Goal: Task Accomplishment & Management: Use online tool/utility

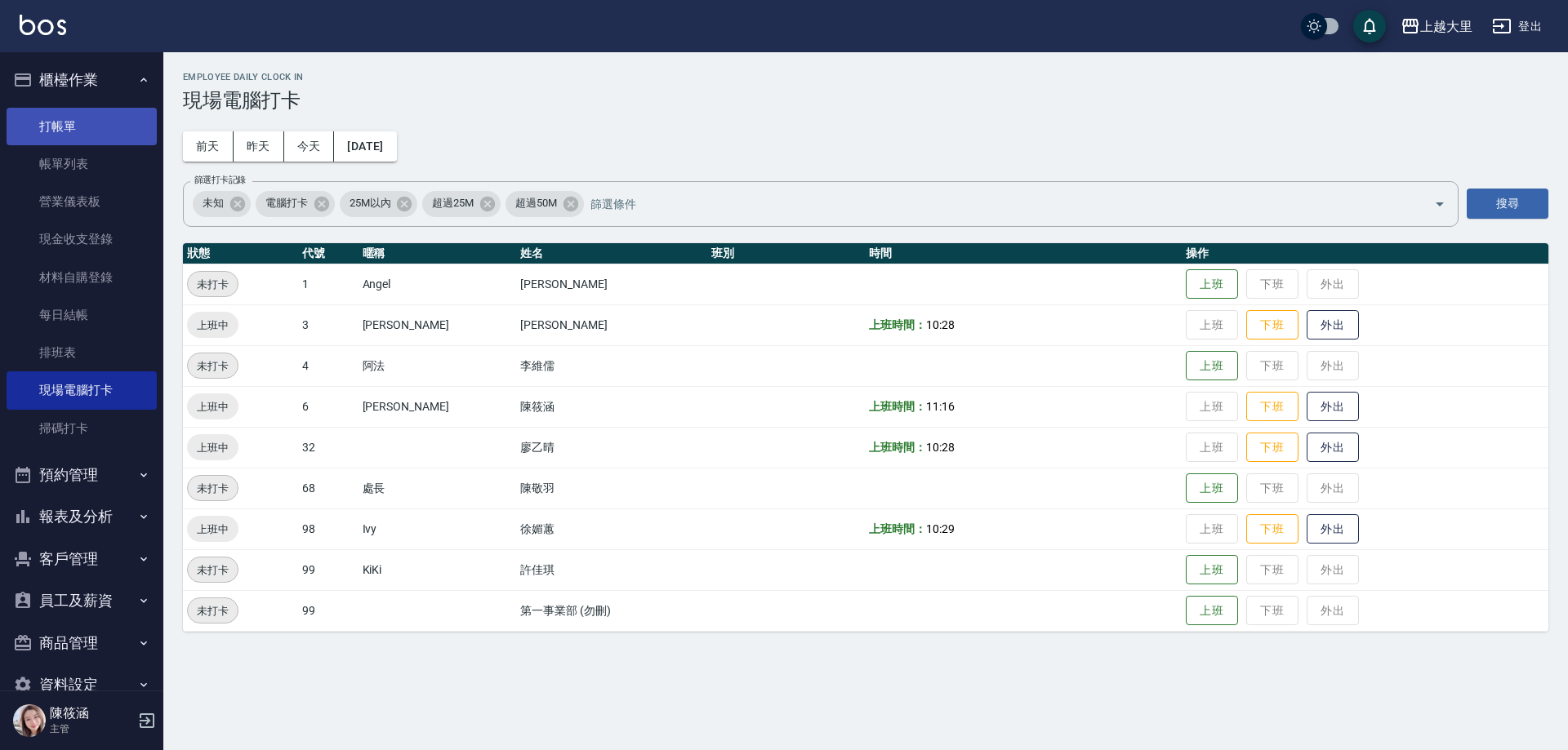
click at [104, 116] on link "打帳單" at bounding box center [82, 126] width 150 height 38
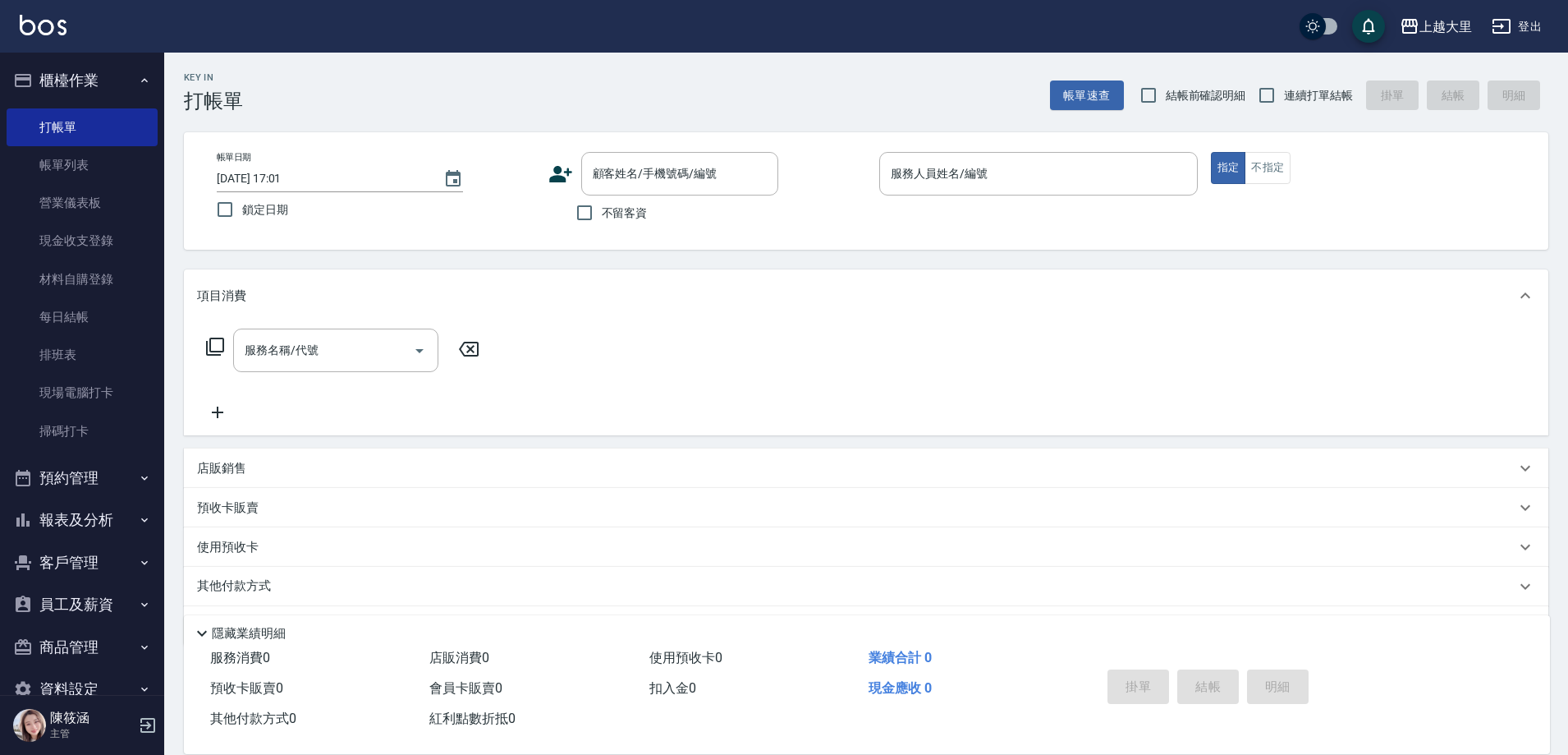
click at [1190, 88] on span "結帳前確認明細" at bounding box center [1206, 95] width 80 height 17
click at [1166, 88] on input "結帳前確認明細" at bounding box center [1148, 95] width 35 height 35
checkbox input "true"
click at [1267, 83] on input "連續打單結帳" at bounding box center [1267, 95] width 35 height 35
checkbox input "true"
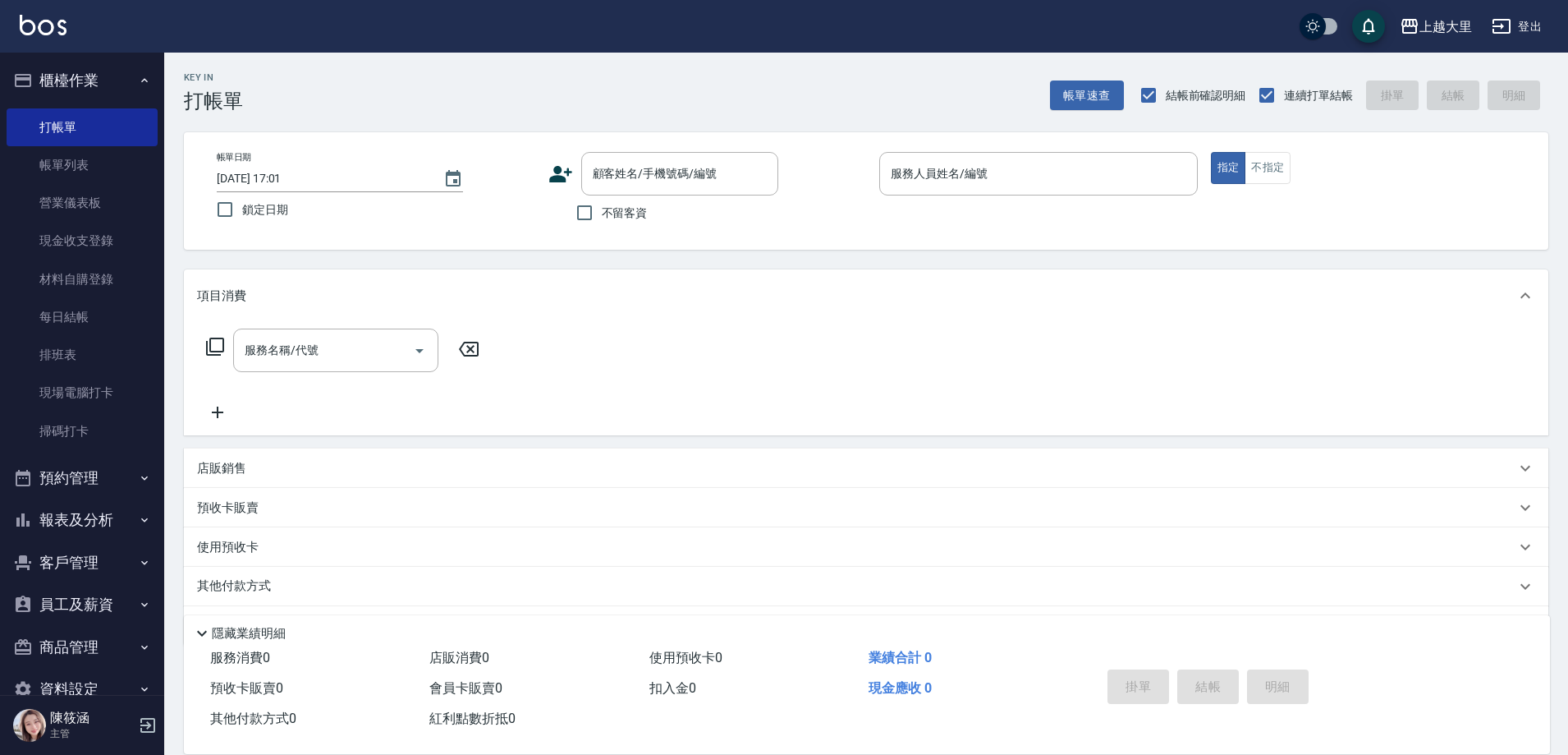
click at [605, 226] on label "不留客資" at bounding box center [607, 213] width 80 height 35
click at [602, 226] on input "不留客資" at bounding box center [584, 213] width 35 height 35
checkbox input "true"
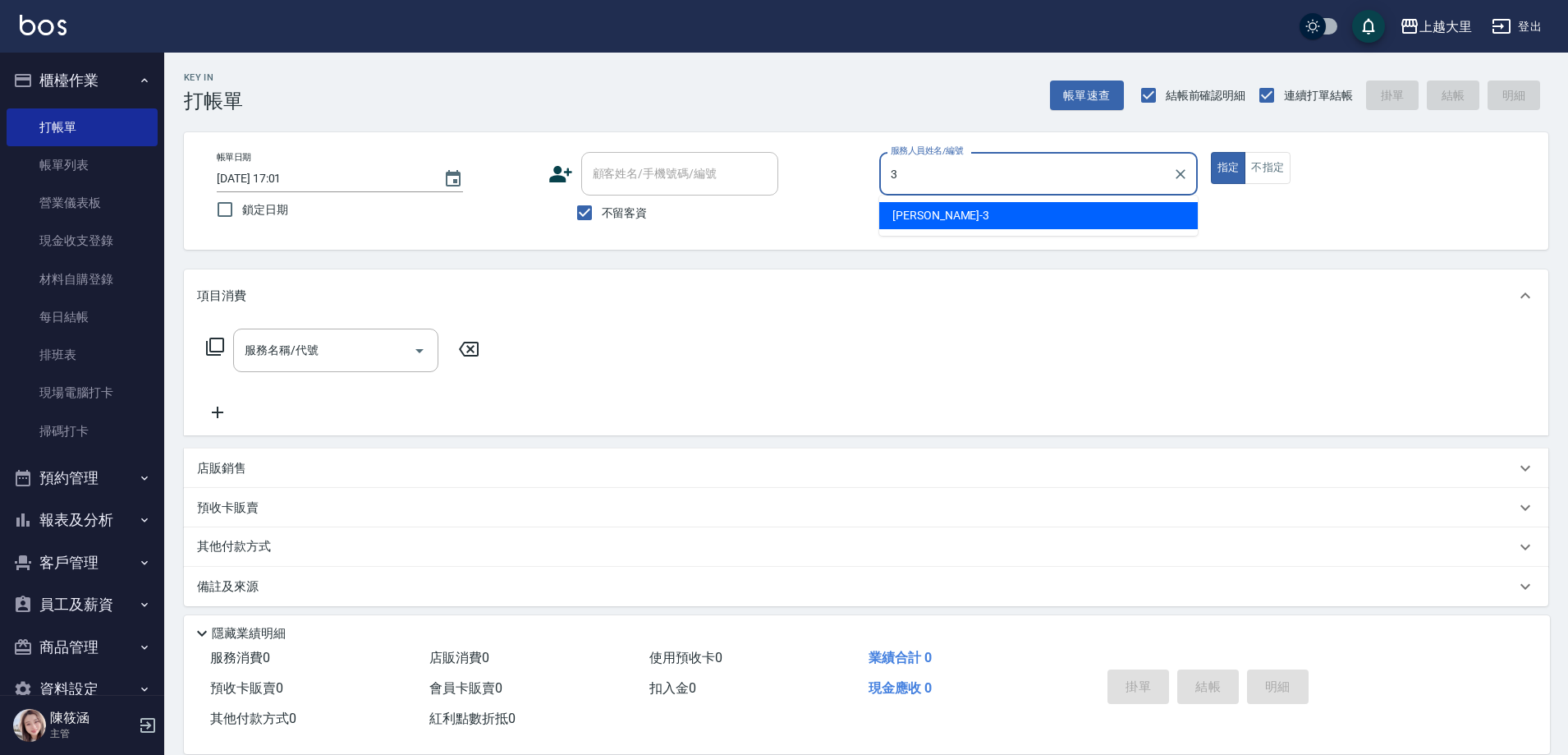
type input "[PERSON_NAME]-3"
type button "true"
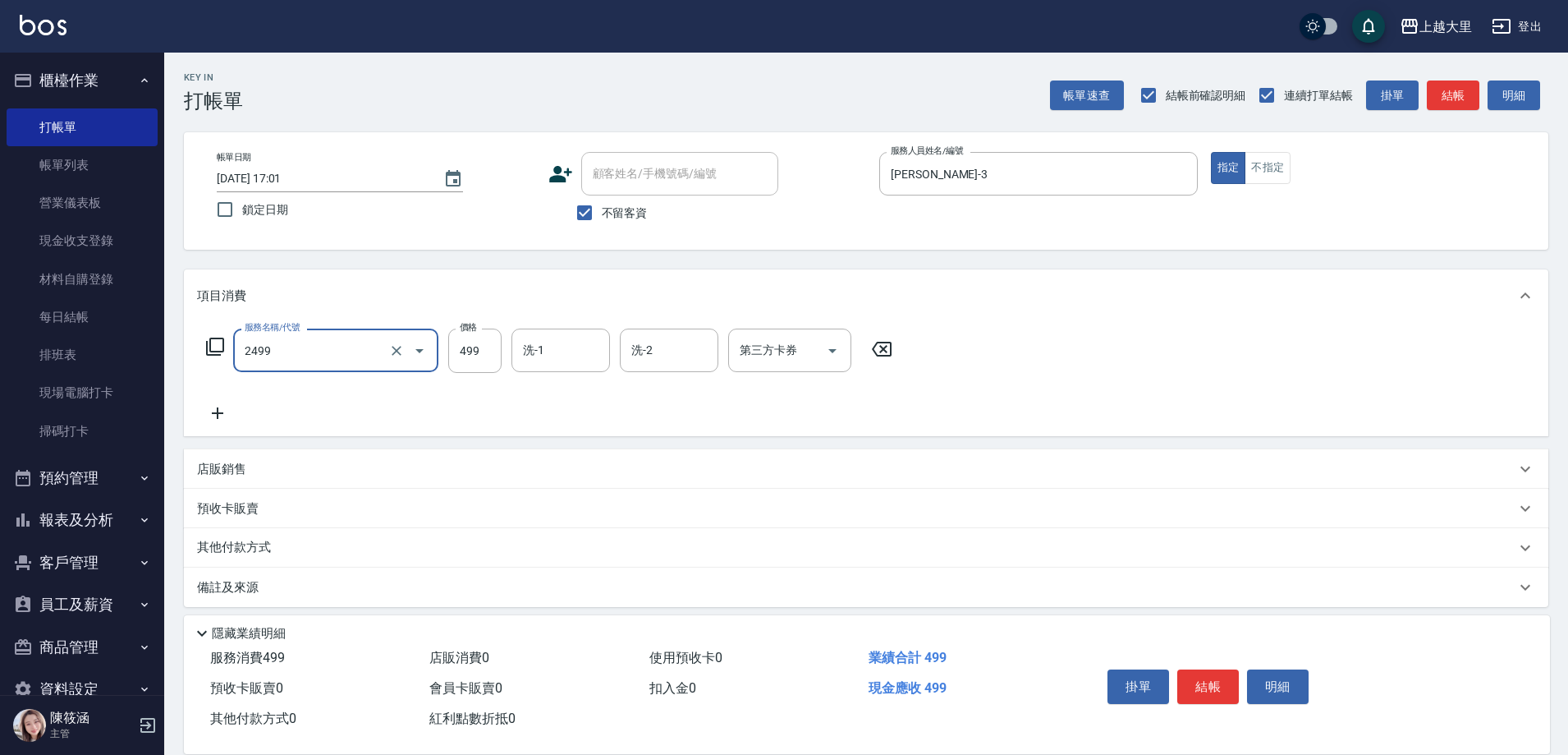
type input "499洗剪(2499)"
type input "Ivy-98"
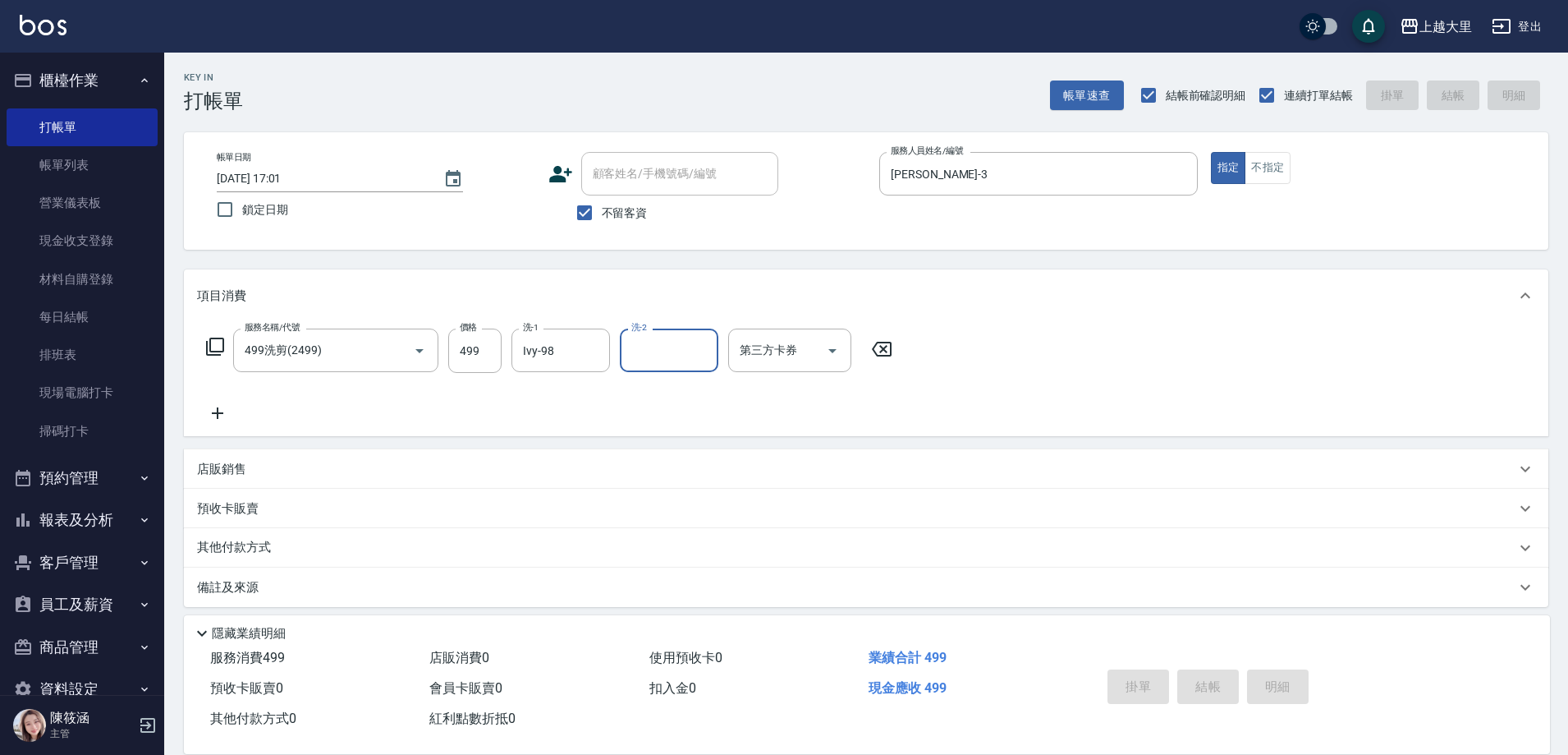
type input "[DATE] 17:02"
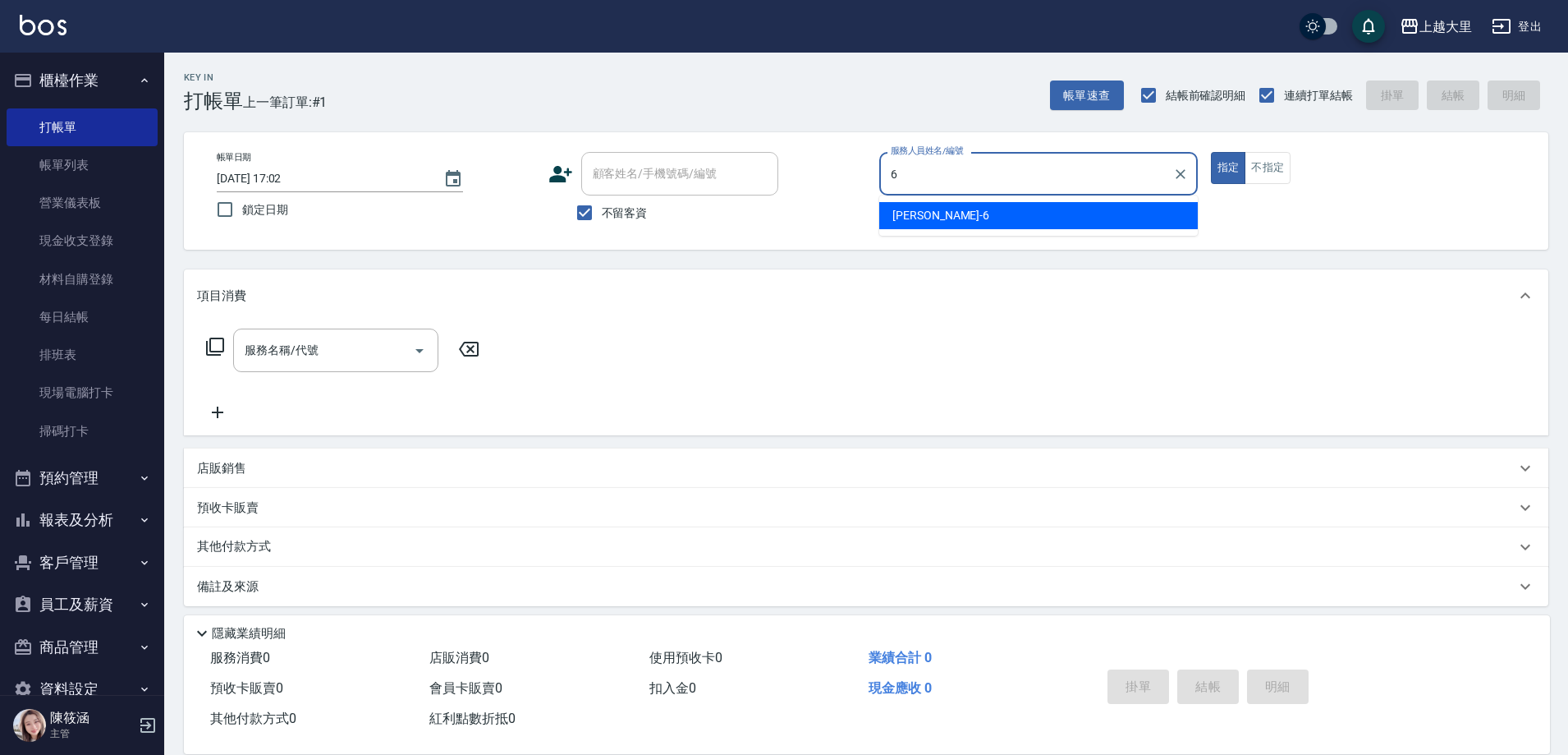
type input "[PERSON_NAME]比-6"
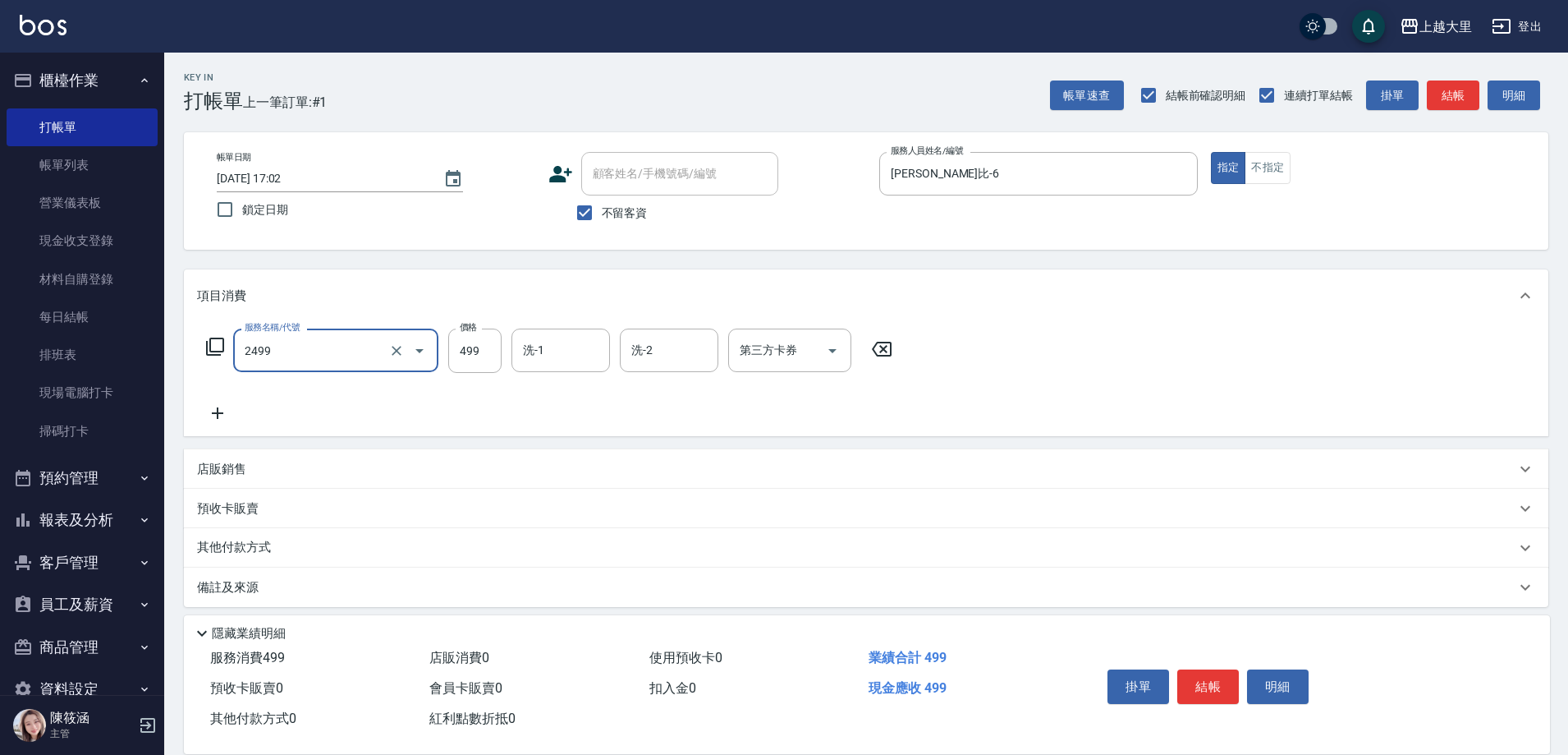
type input "499洗剪(2499)"
type input "500"
type input "[PERSON_NAME]-32"
click at [835, 354] on icon "Open" at bounding box center [833, 351] width 20 height 20
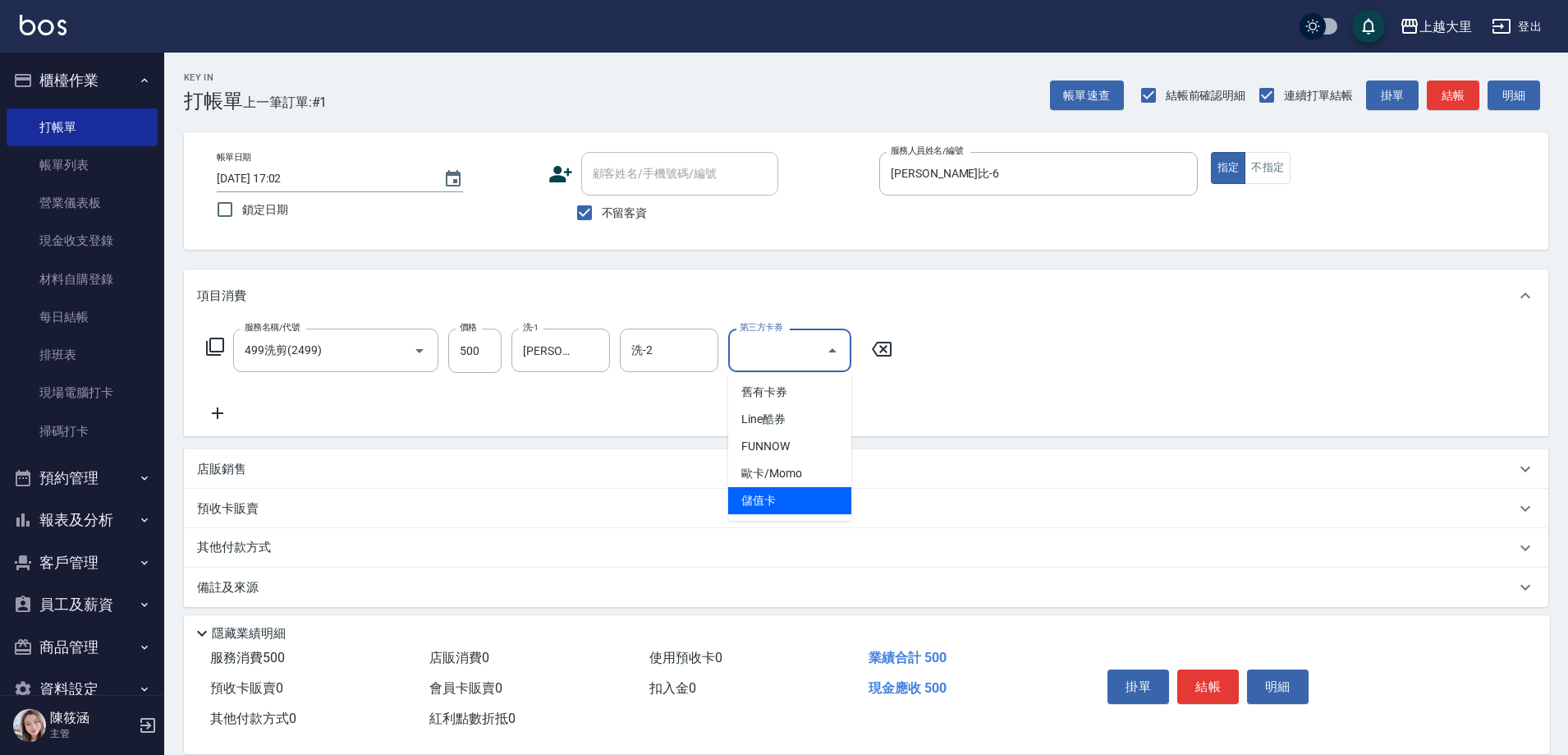
click at [819, 511] on span "儲值卡" at bounding box center [789, 500] width 123 height 27
type input "儲值卡"
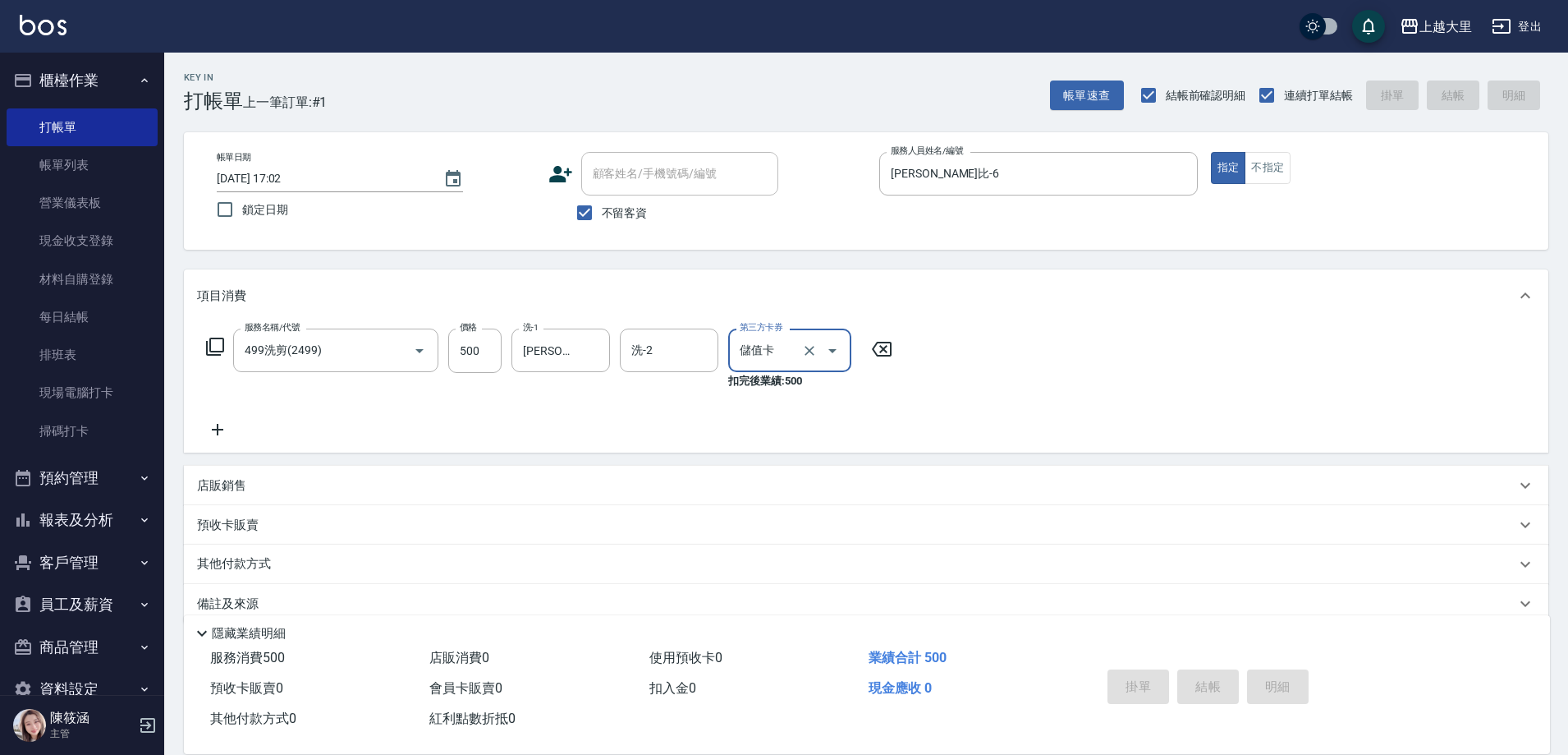
type input "[DATE] 17:03"
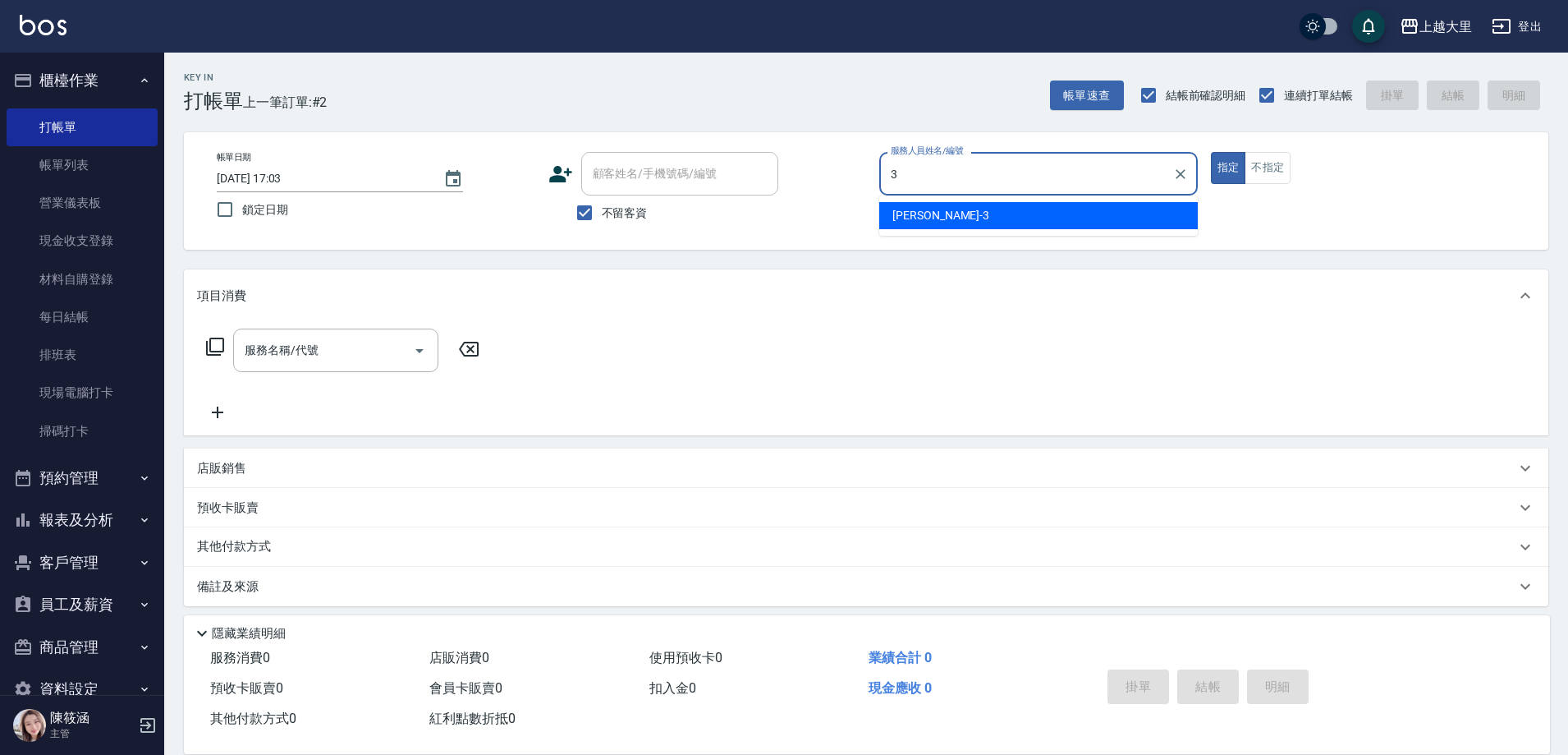
type input "[PERSON_NAME]-3"
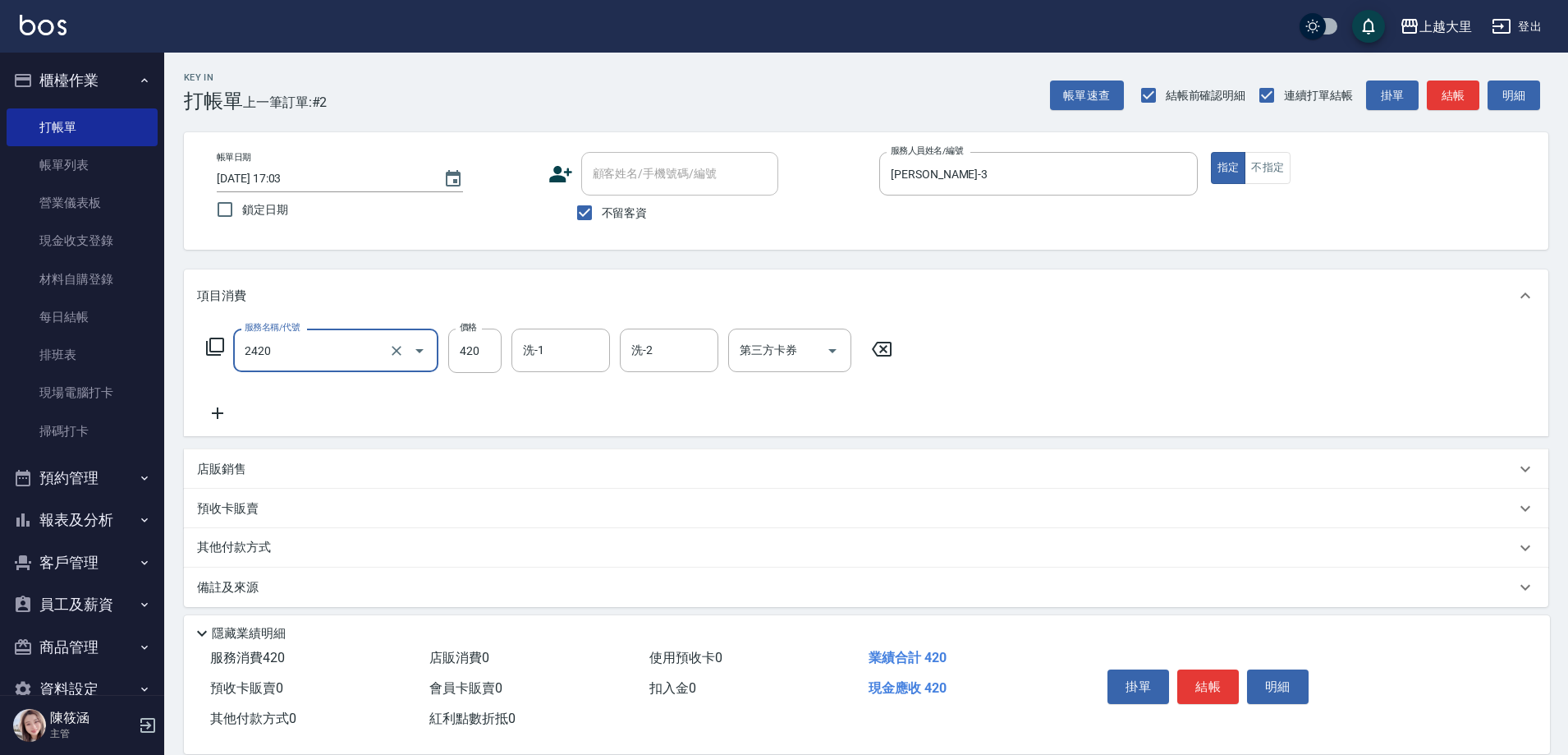
type input "洗+剪420(2420)"
type input "Ivy-98"
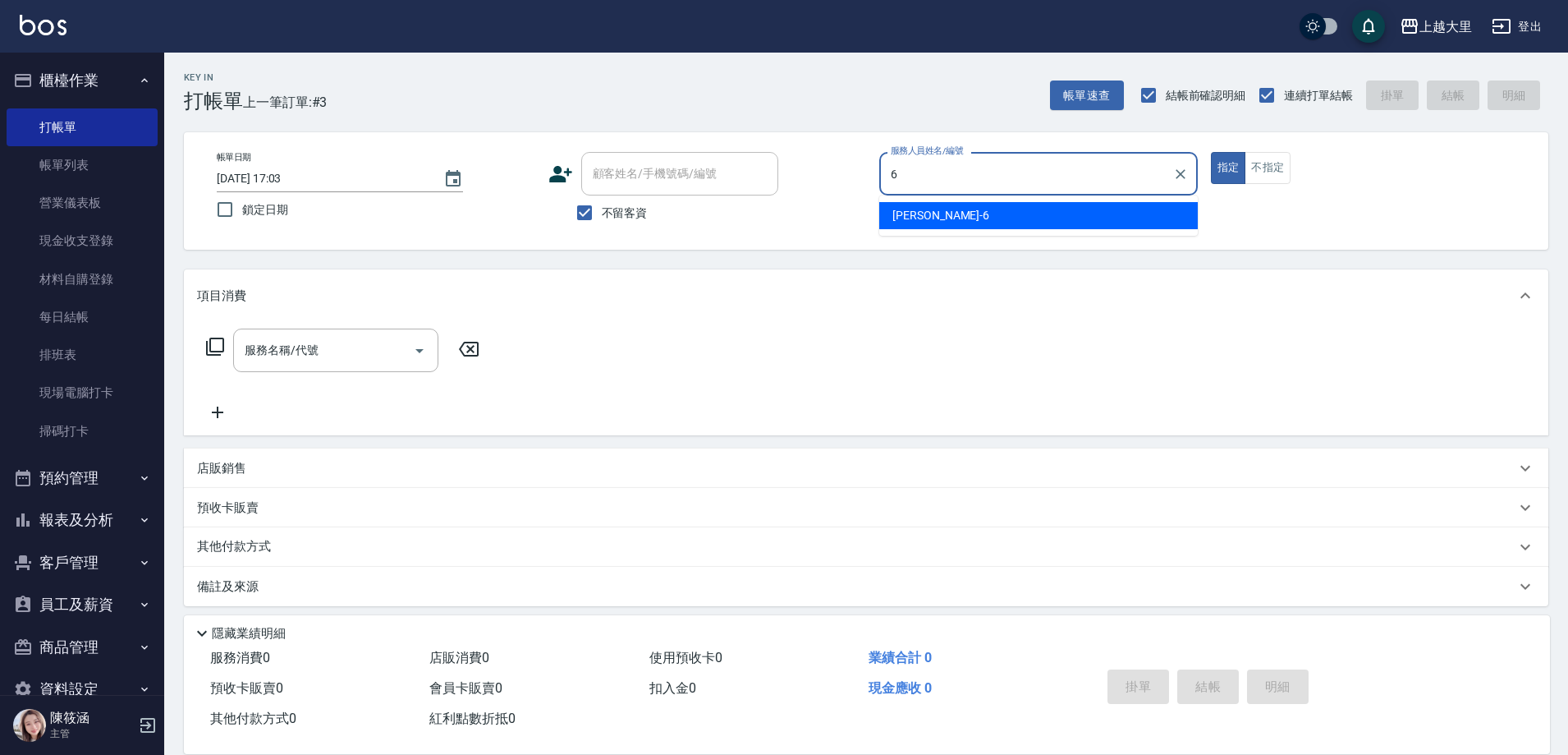
type input "[PERSON_NAME]比-6"
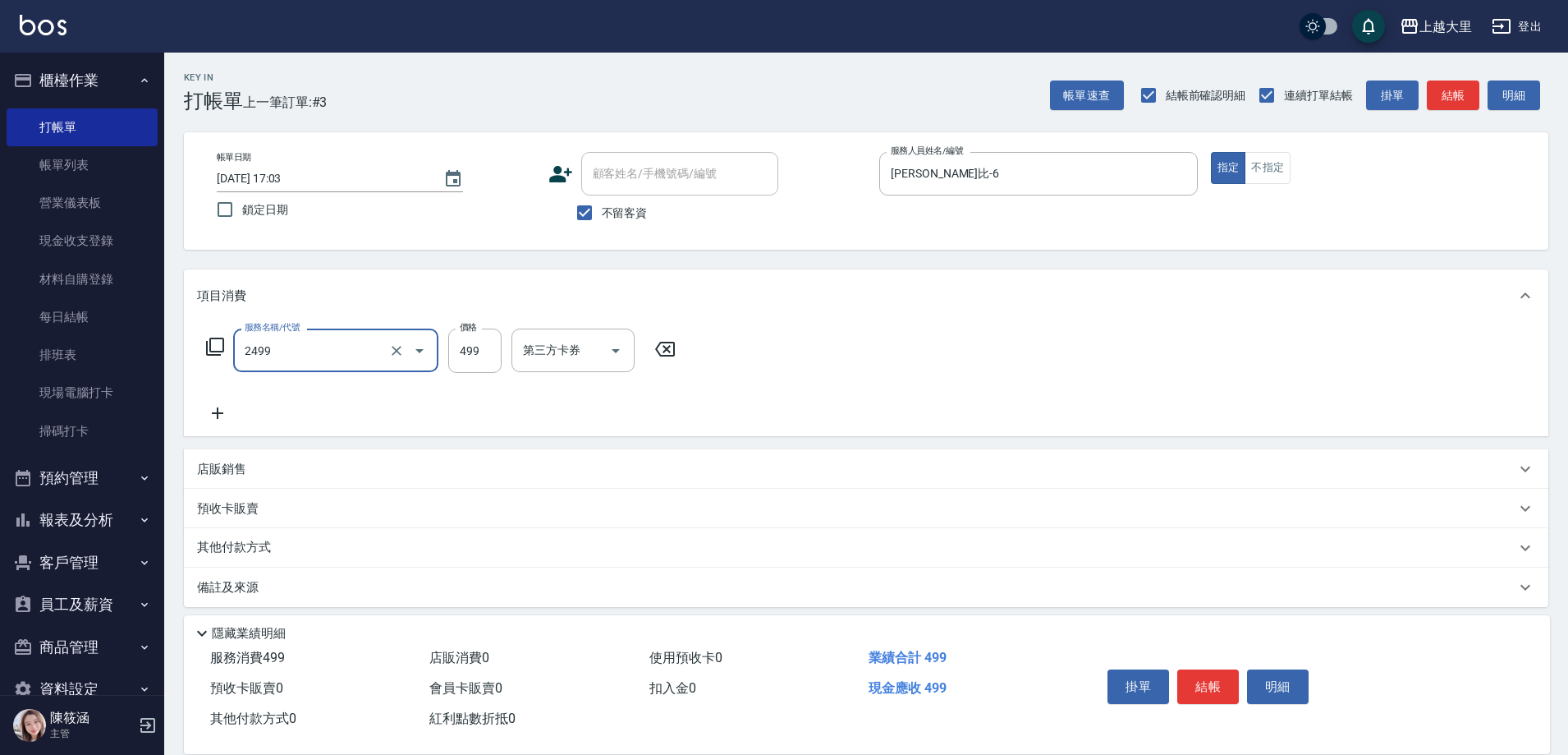
type input "499洗剪(2499)"
type input "500"
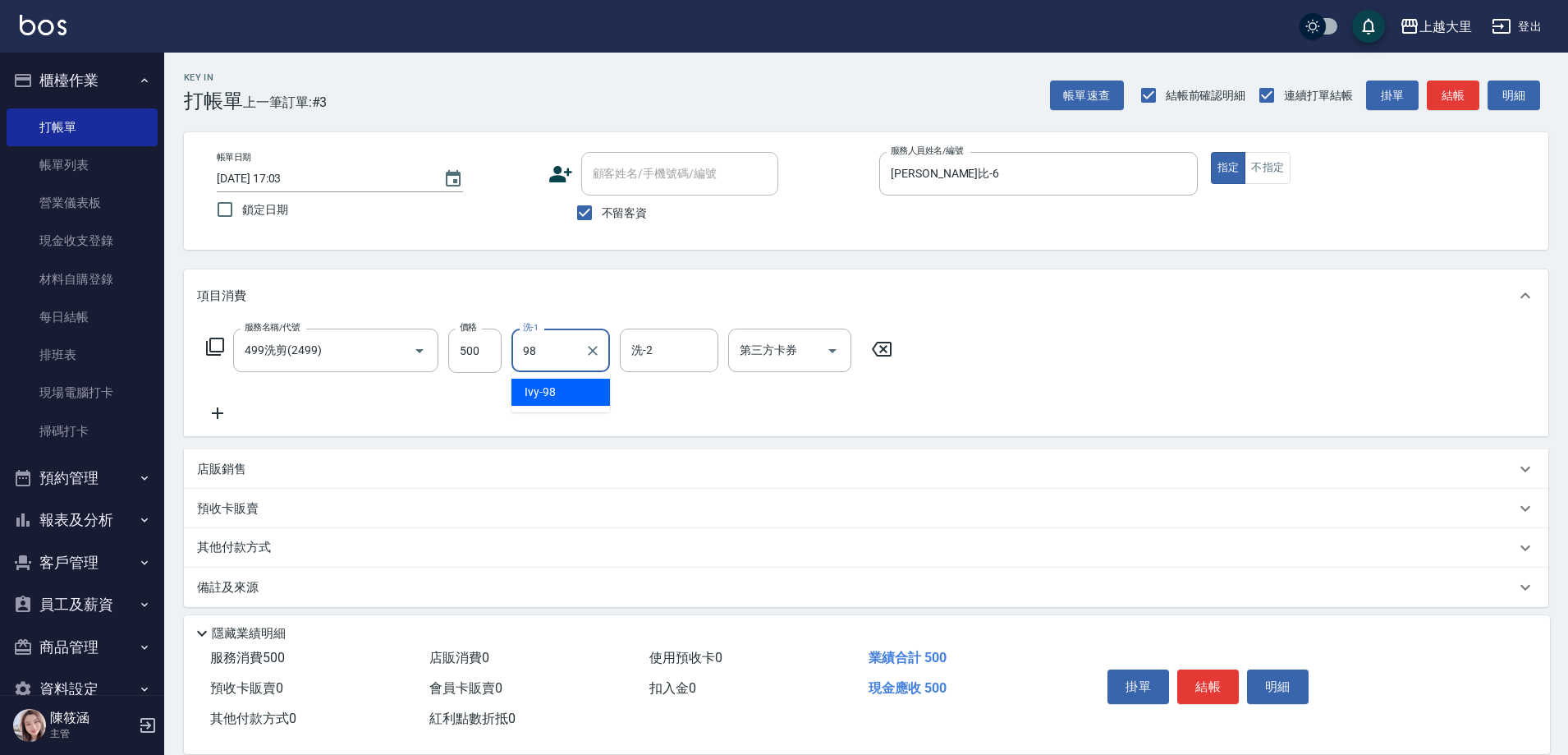
type input "Ivy-98"
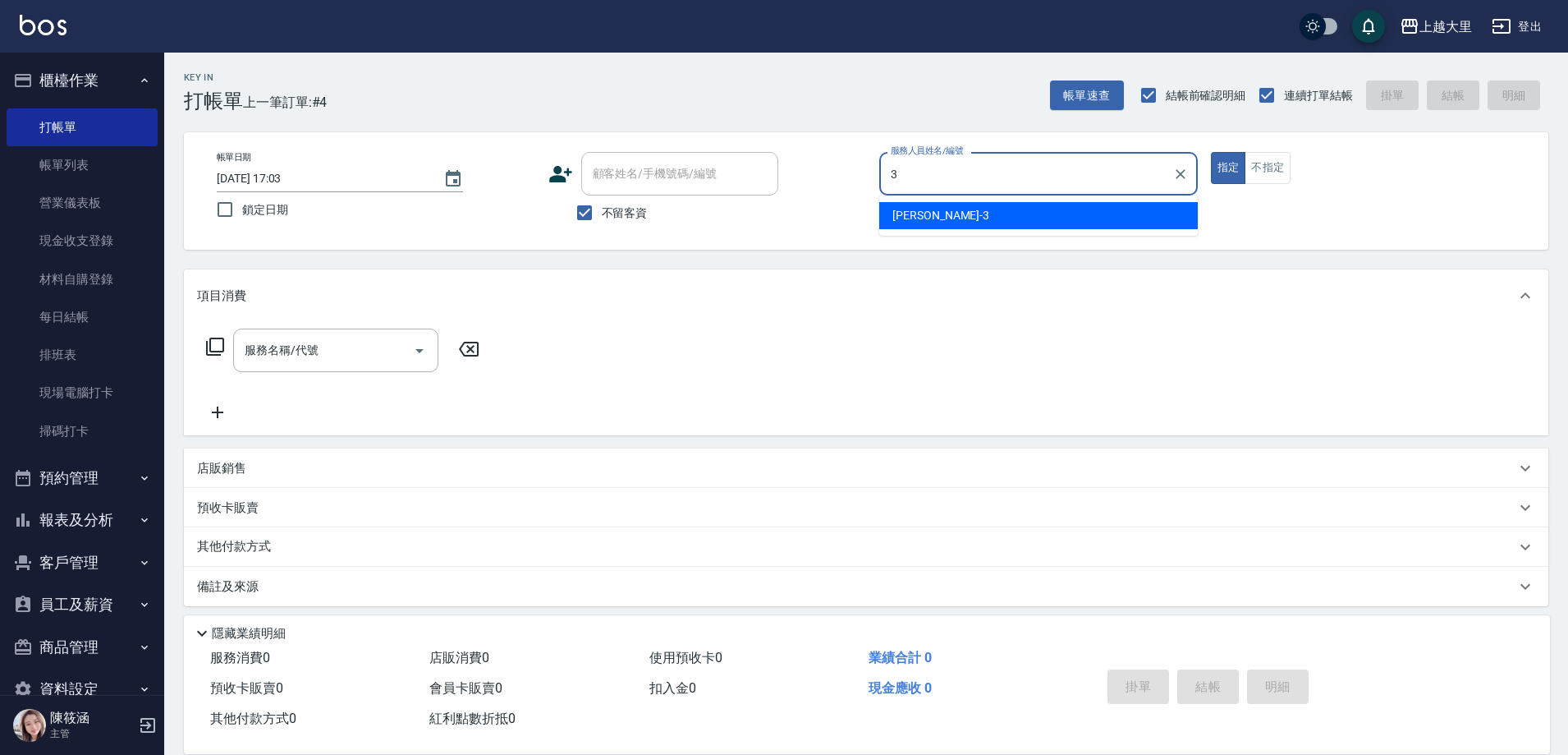
type input "[PERSON_NAME]-3"
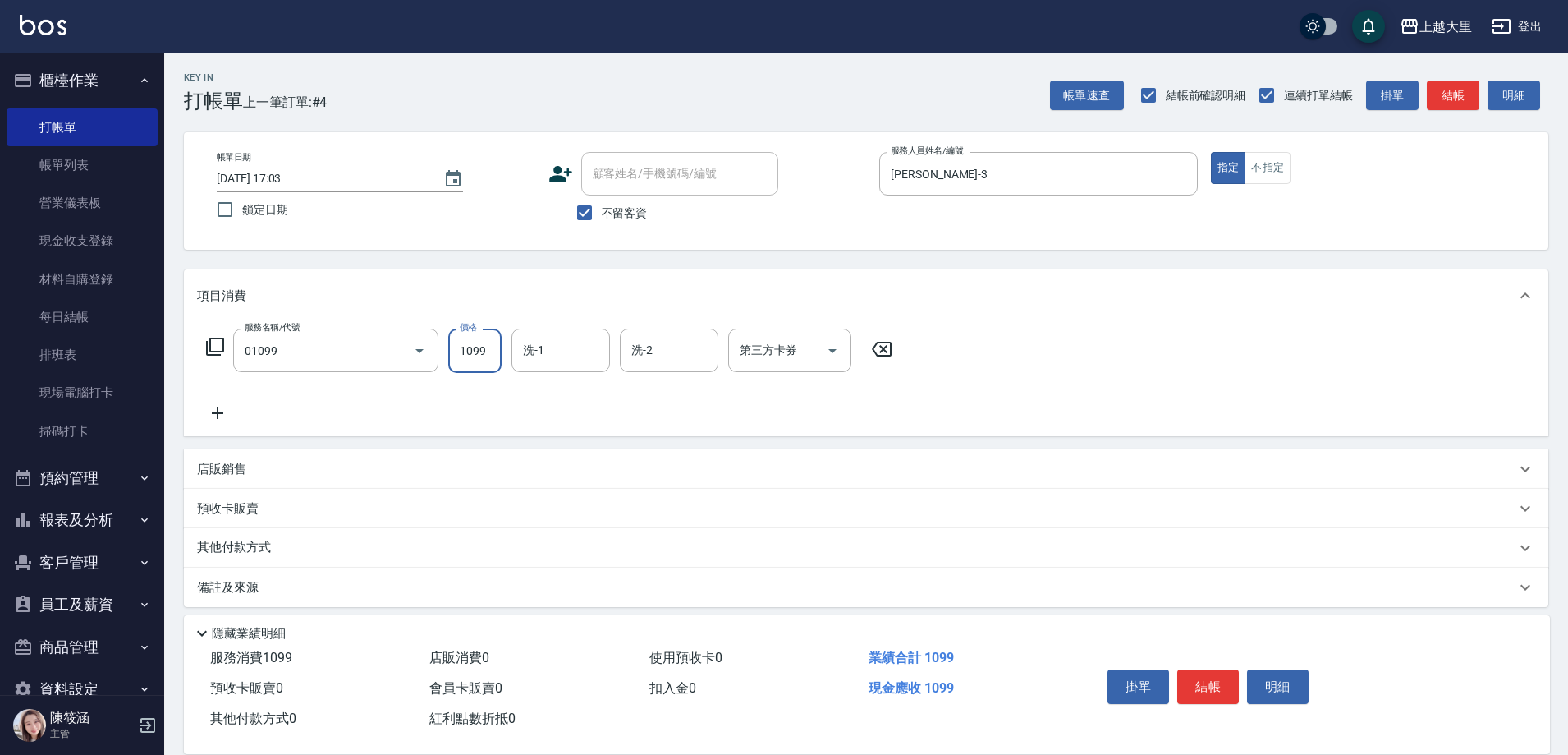
type input "精油SPA+剪（套餐）(01099)"
type input "[PERSON_NAME]-32"
click at [841, 347] on icon "Open" at bounding box center [833, 351] width 20 height 20
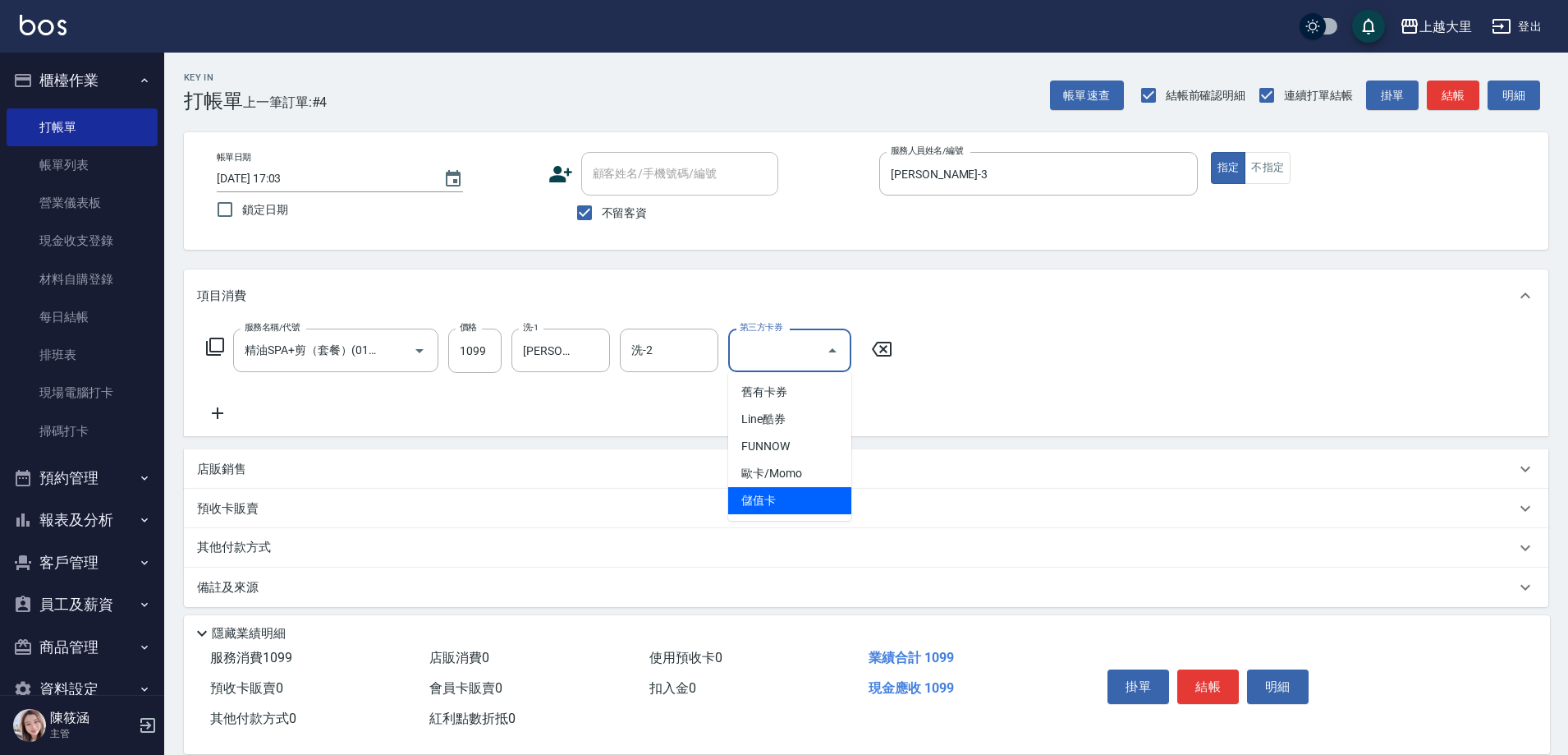
click at [816, 502] on span "儲值卡" at bounding box center [789, 500] width 123 height 27
type input "儲值卡"
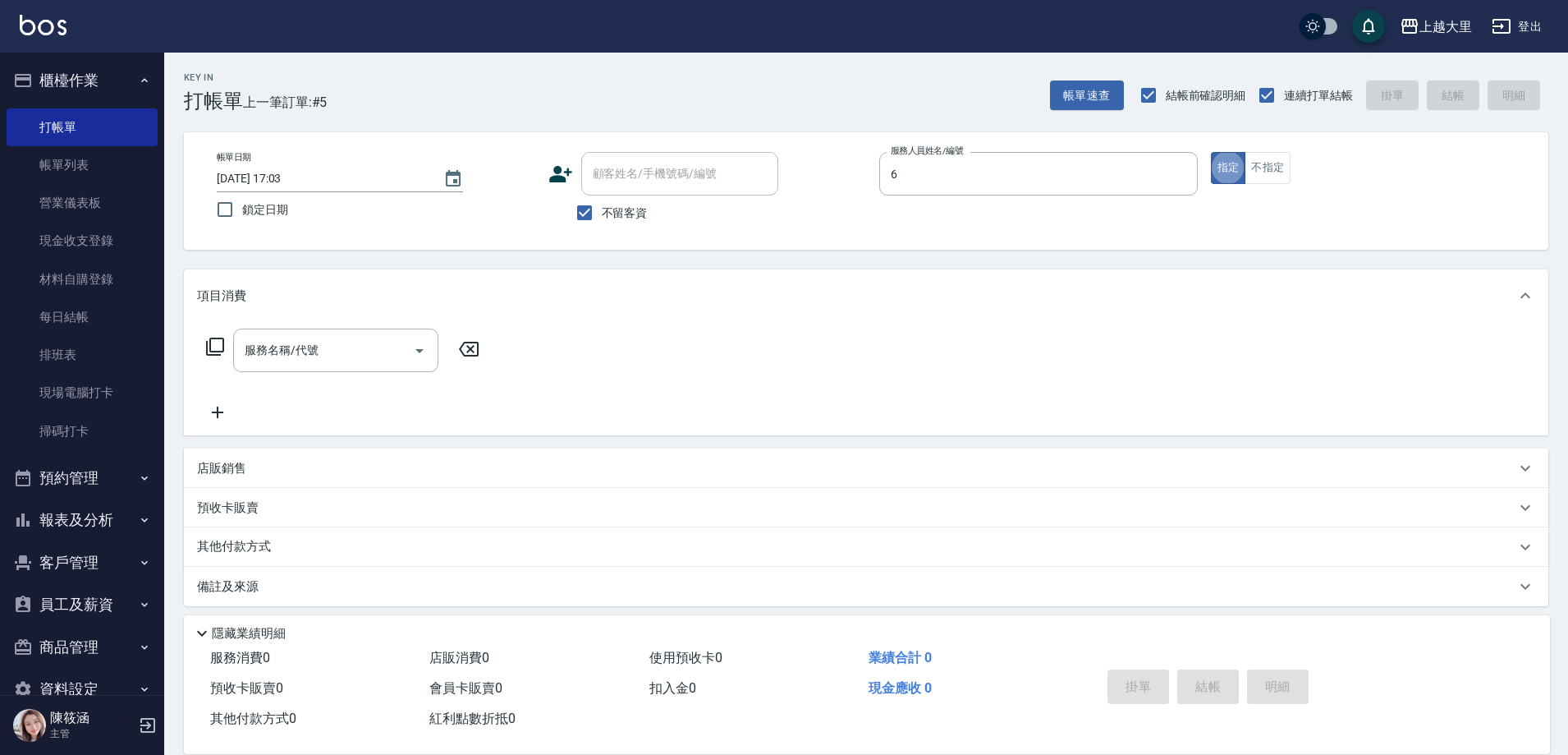
type input "[PERSON_NAME]比-6"
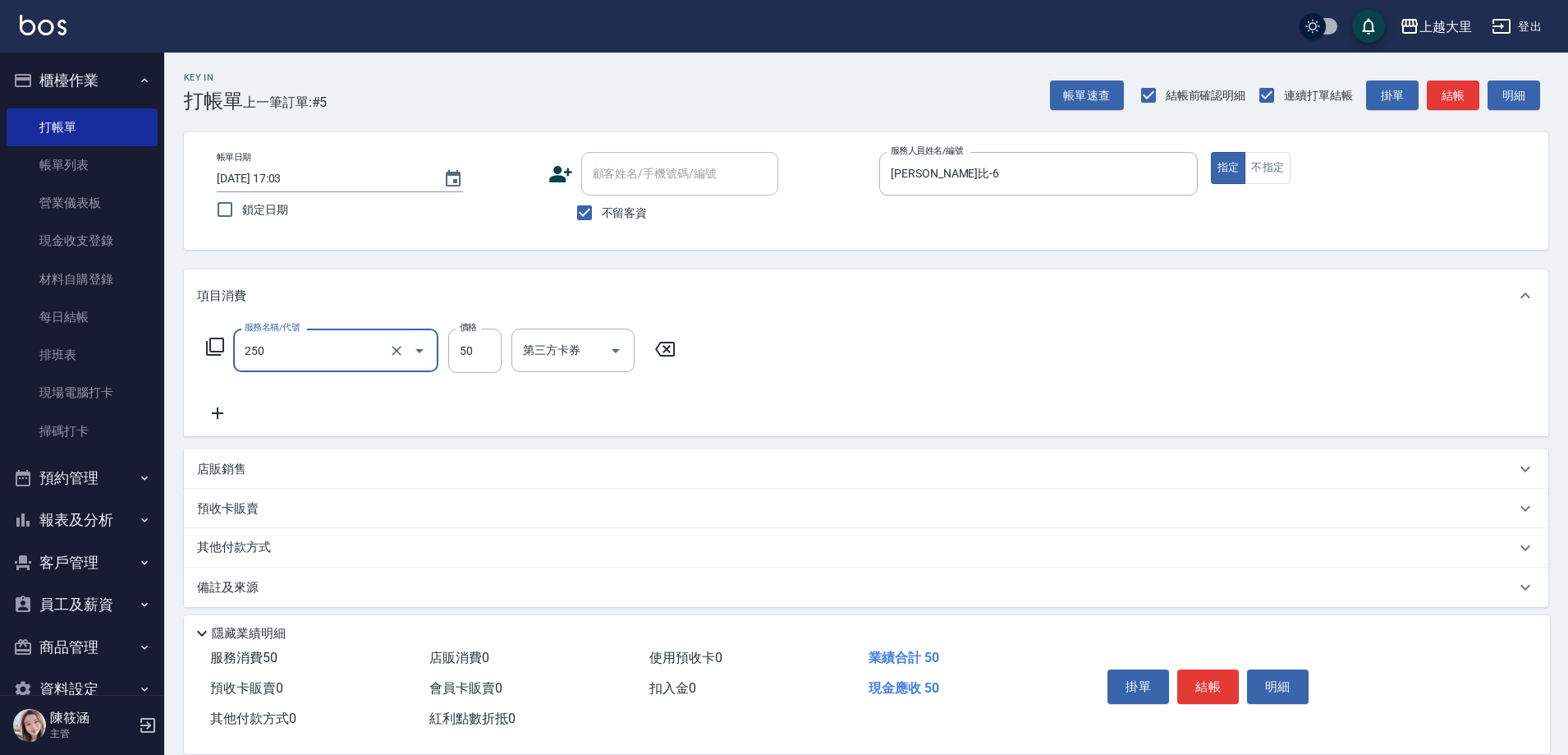
type input "剪[PERSON_NAME]50(250)"
type input "150"
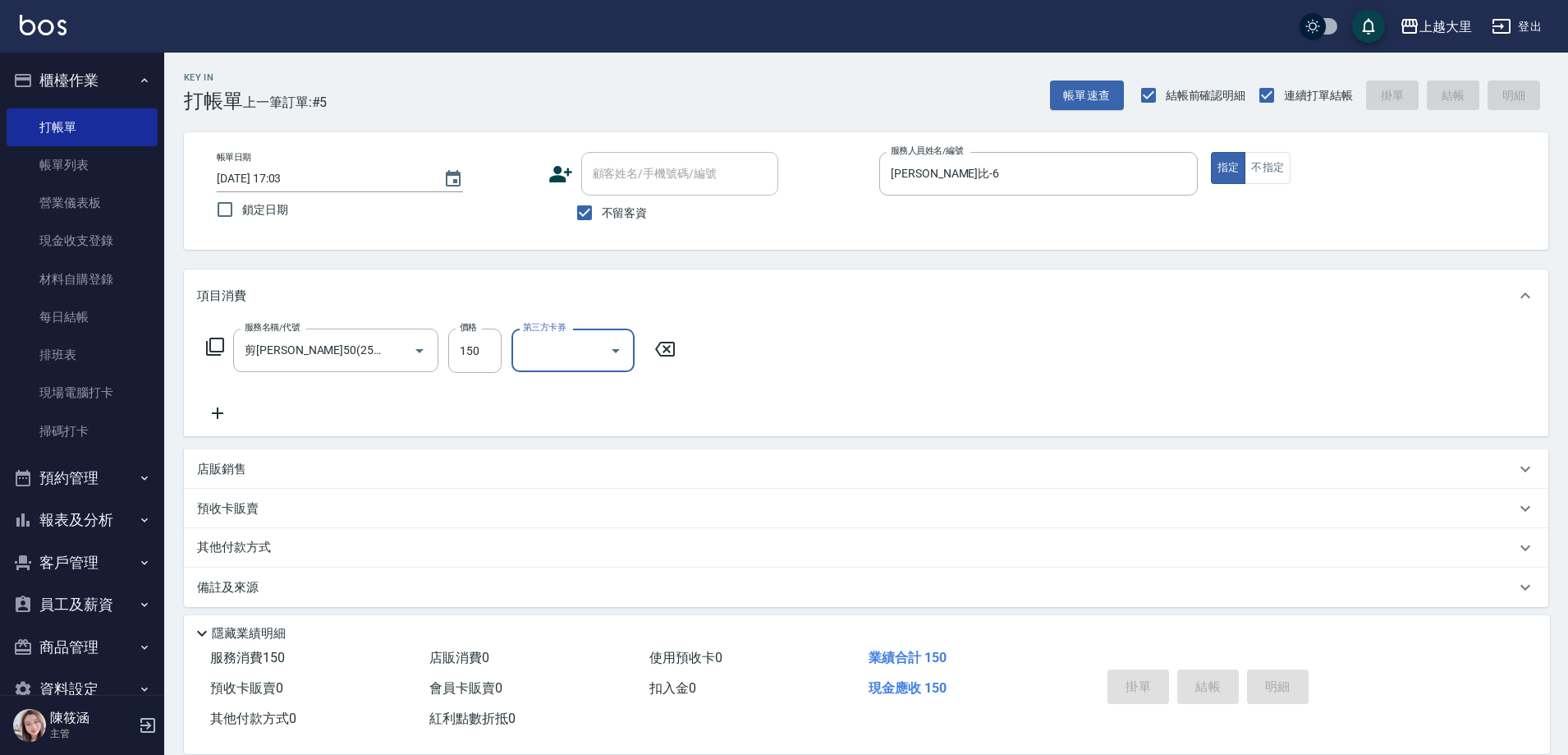
type input "[DATE] 17:04"
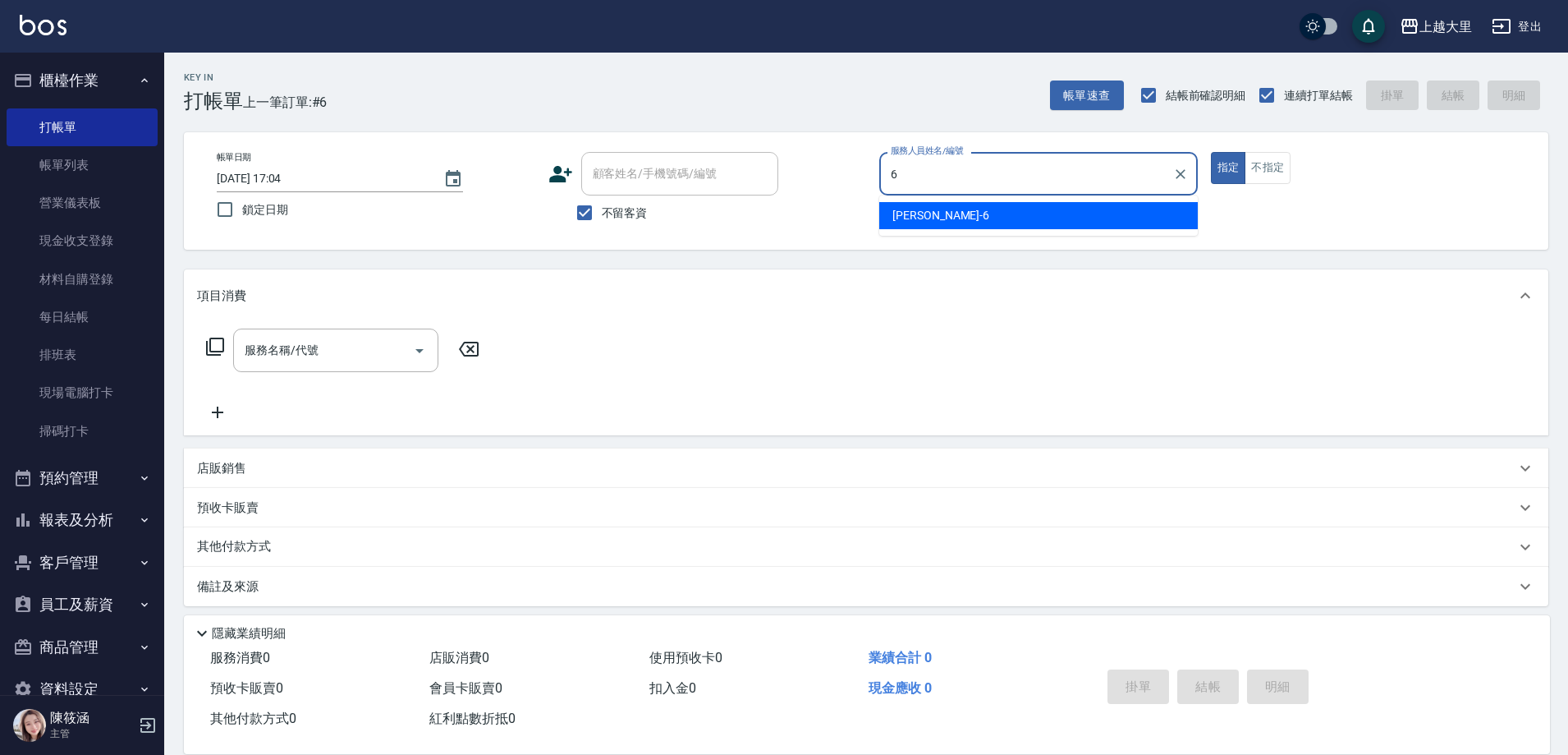
type input "[PERSON_NAME]比-6"
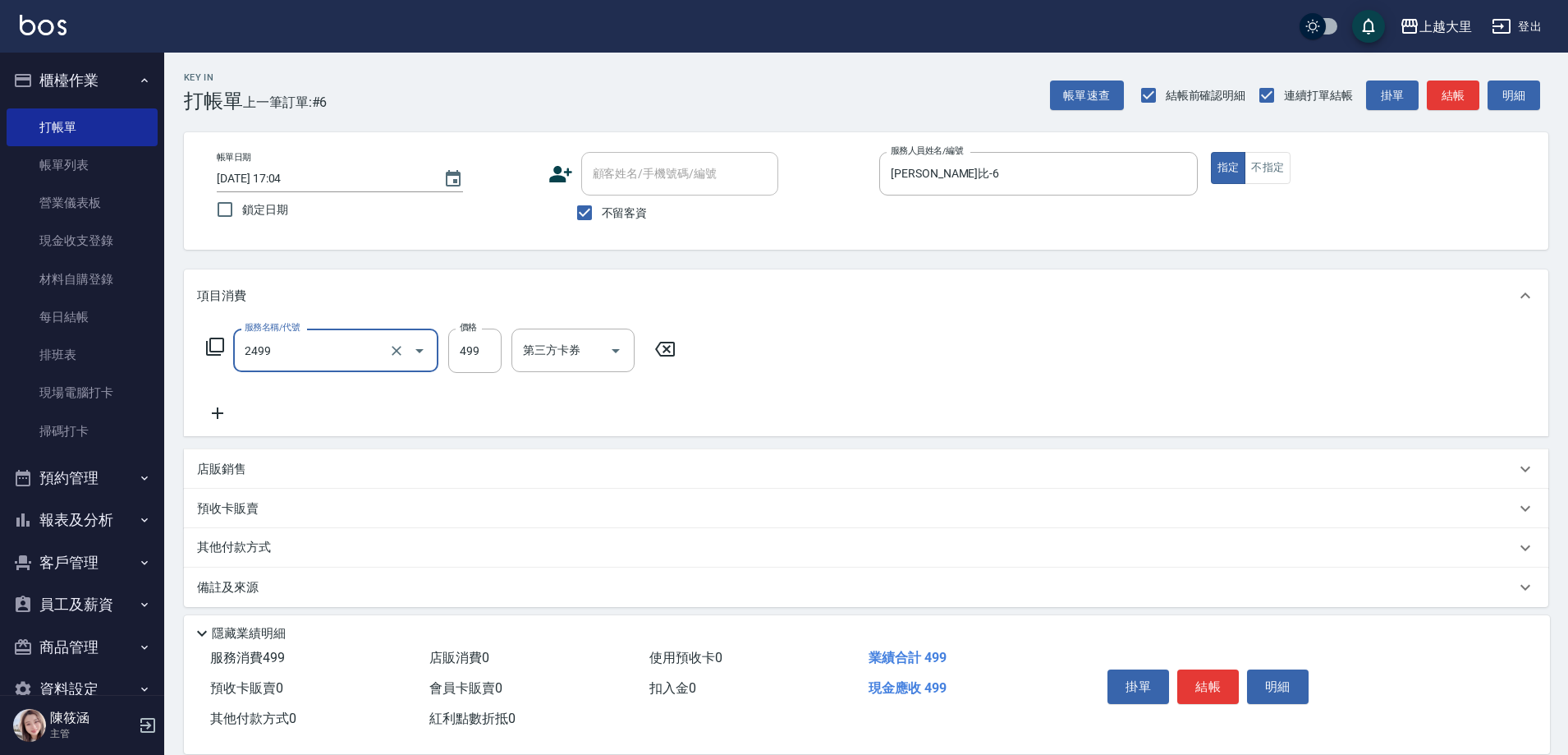
type input "499洗剪(2499)"
type input "500"
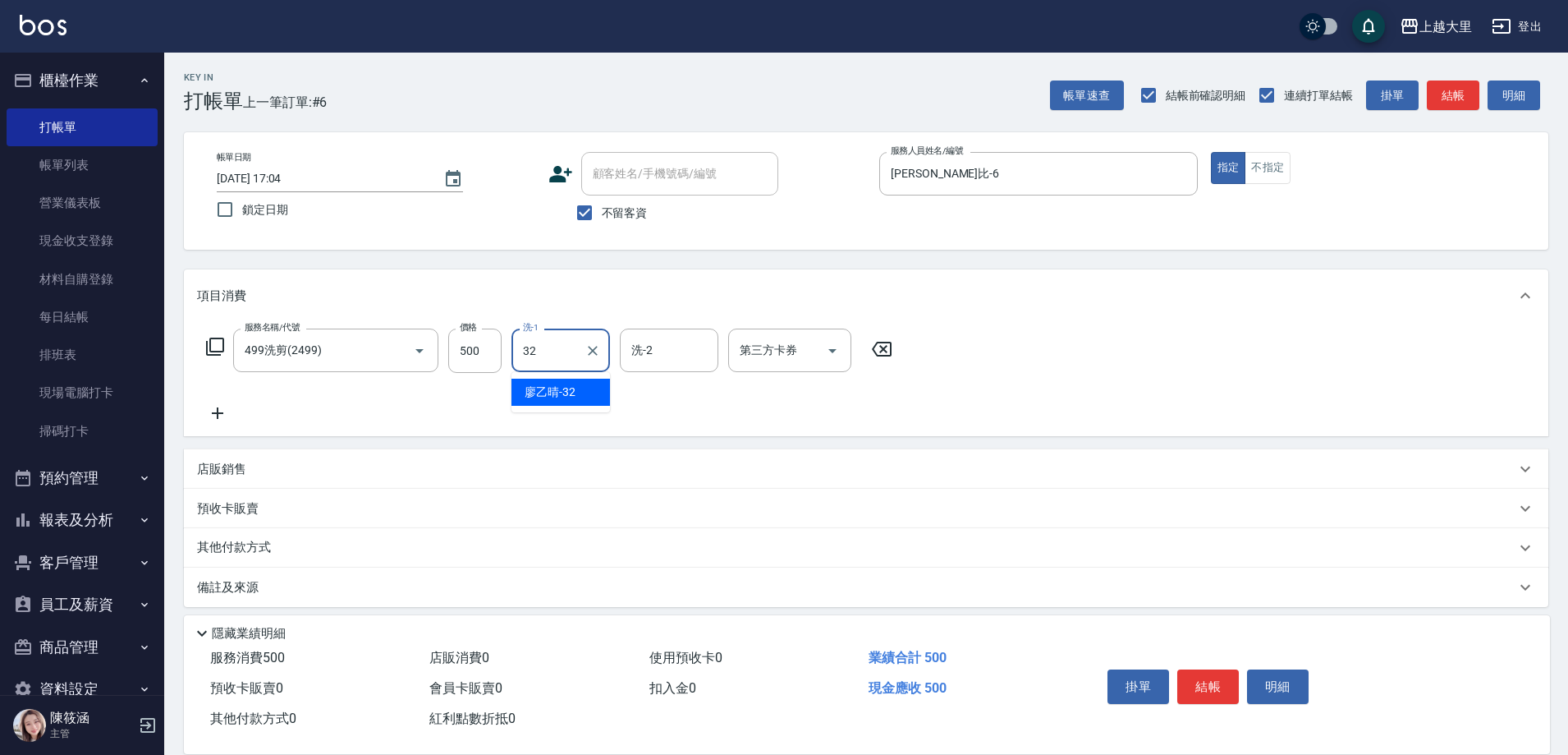
type input "[PERSON_NAME]-32"
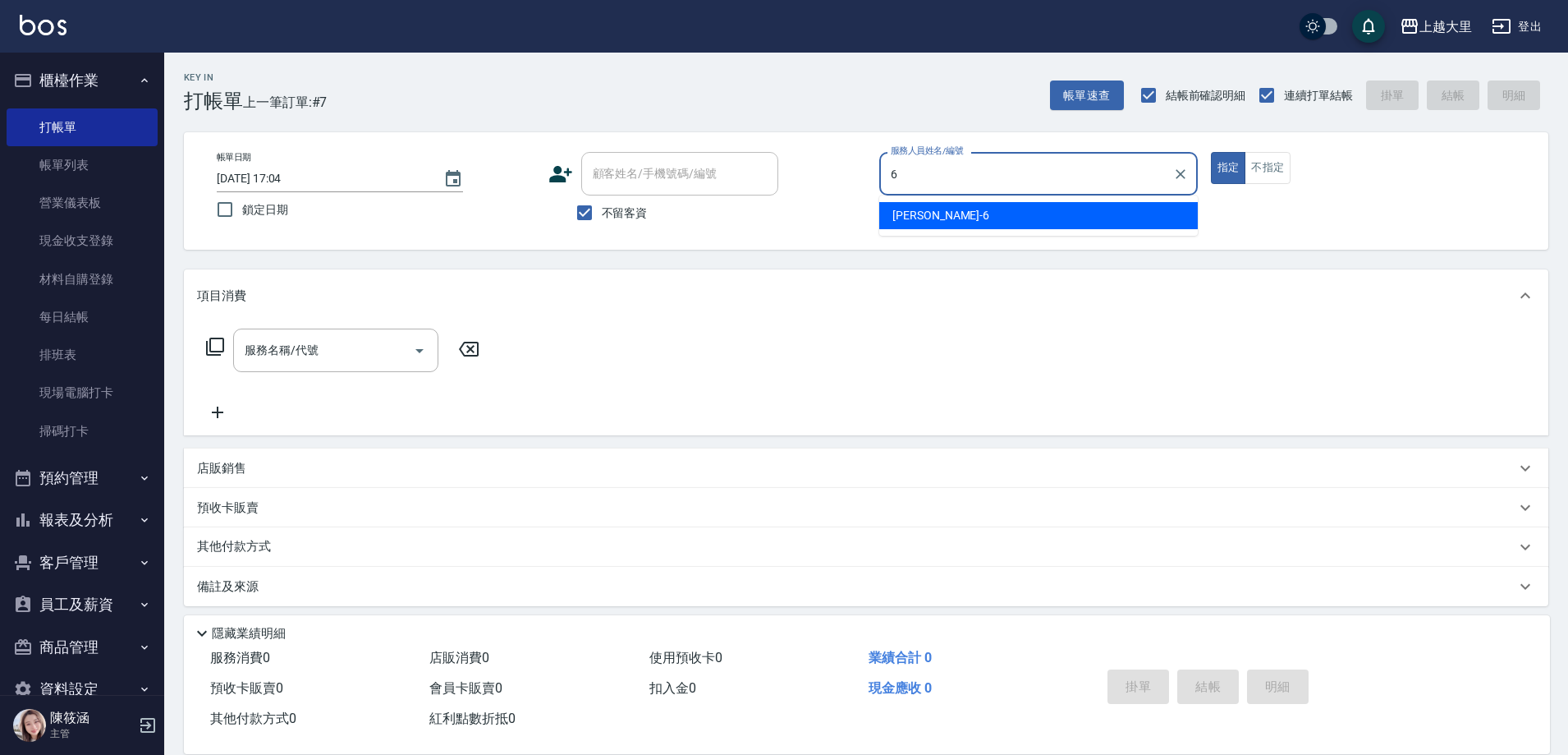
type input "[PERSON_NAME]比-6"
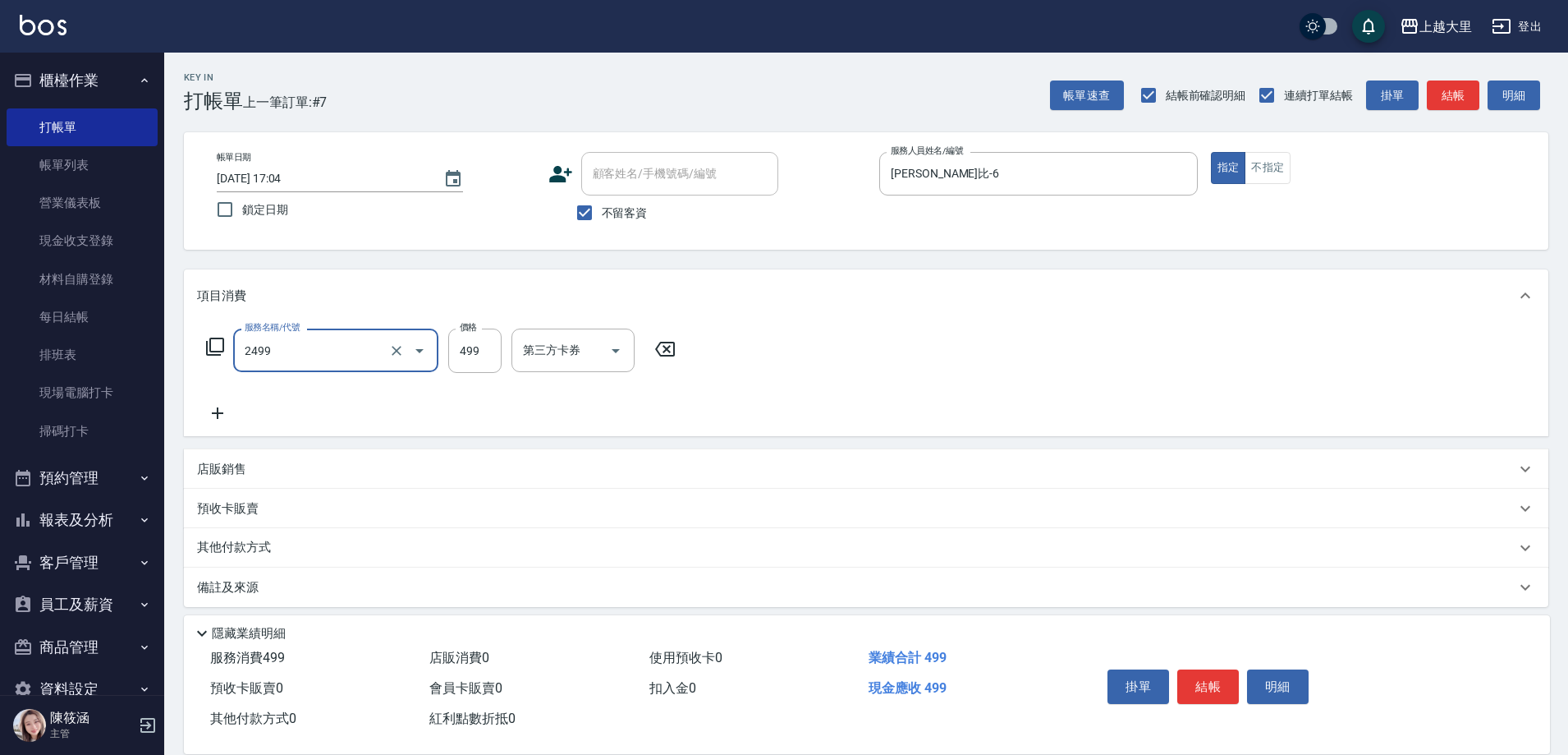
type input "499洗剪(2499)"
type input "500"
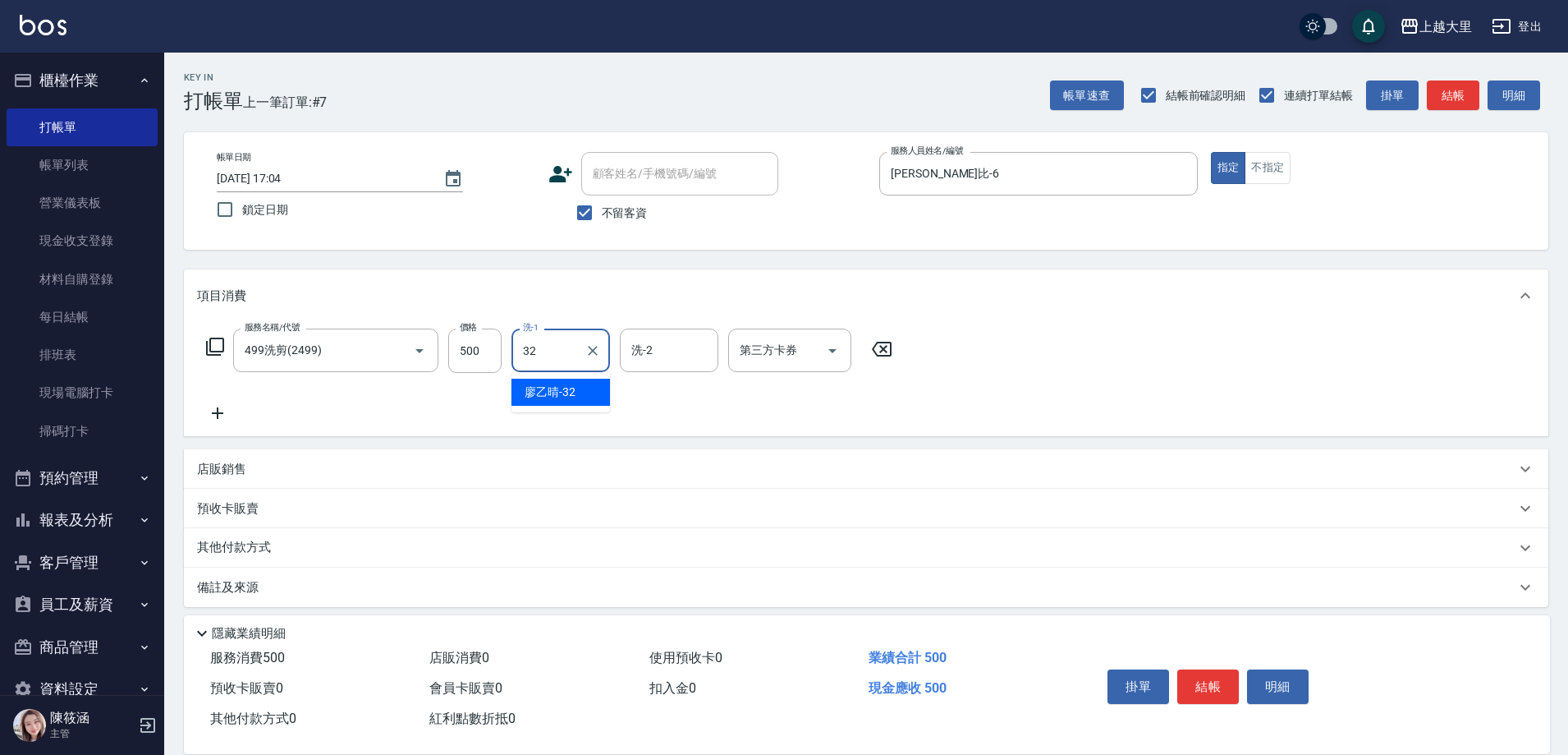
type input "[PERSON_NAME]-32"
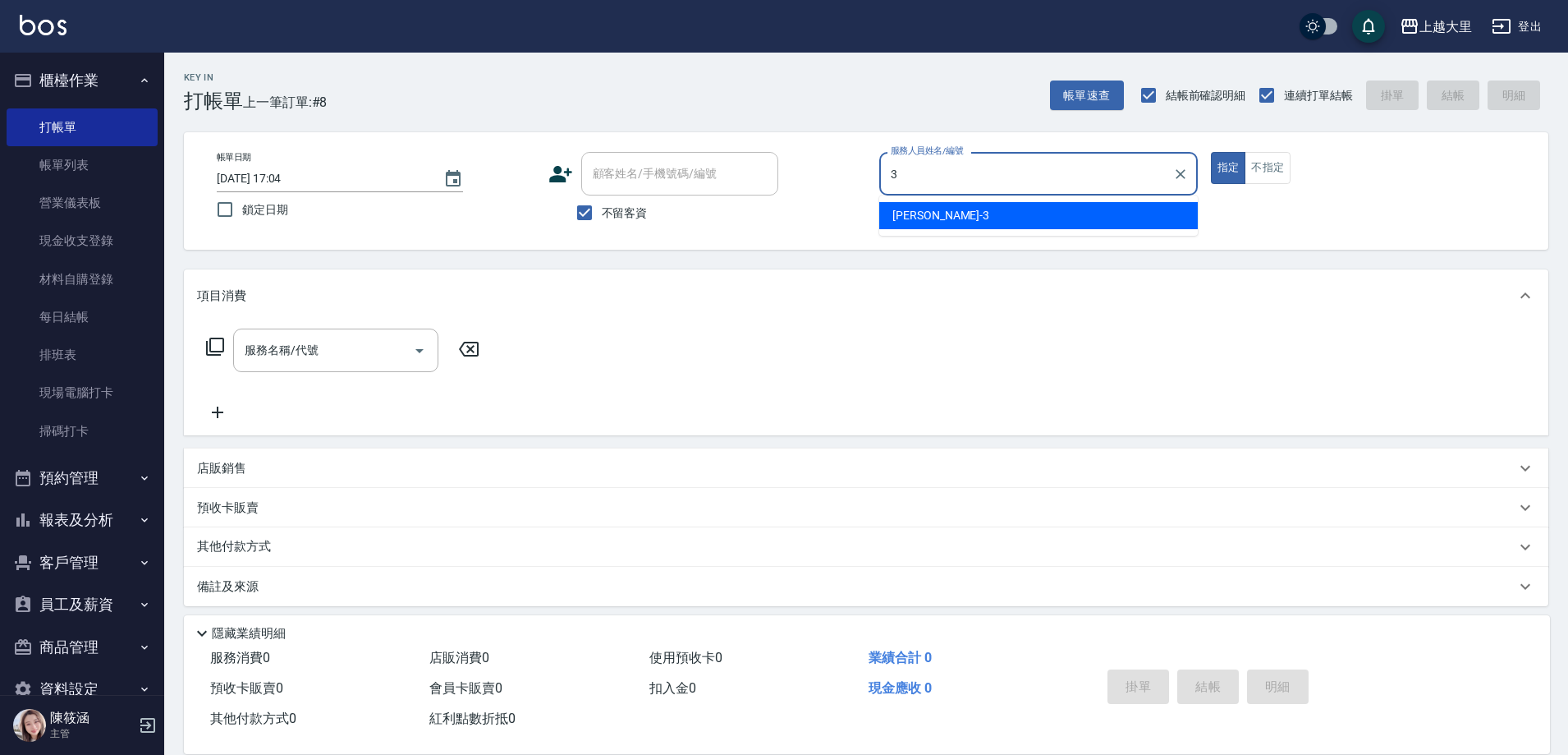
type input "[PERSON_NAME]-3"
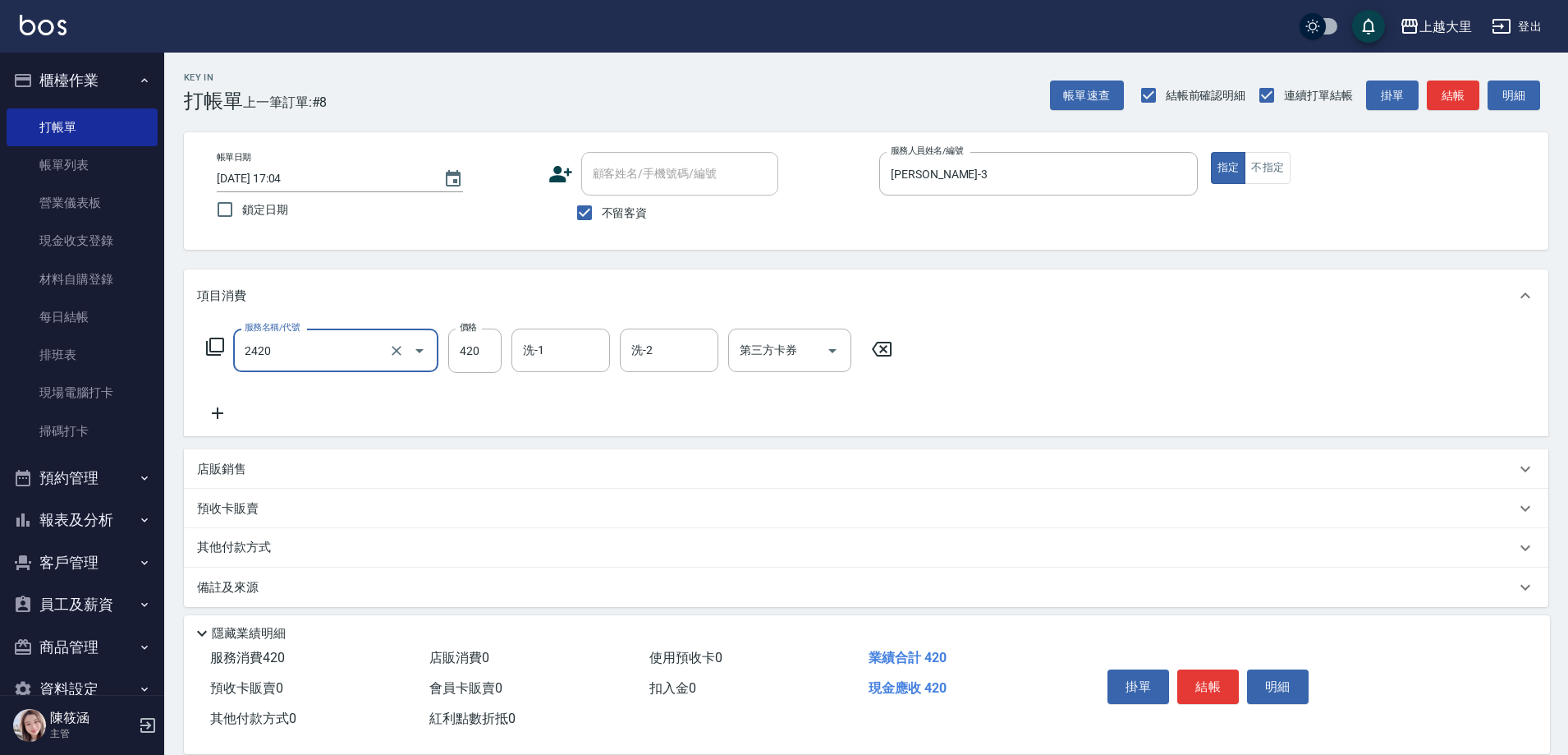
type input "洗+剪420(2420)"
type input "320"
type input "Ivy-98"
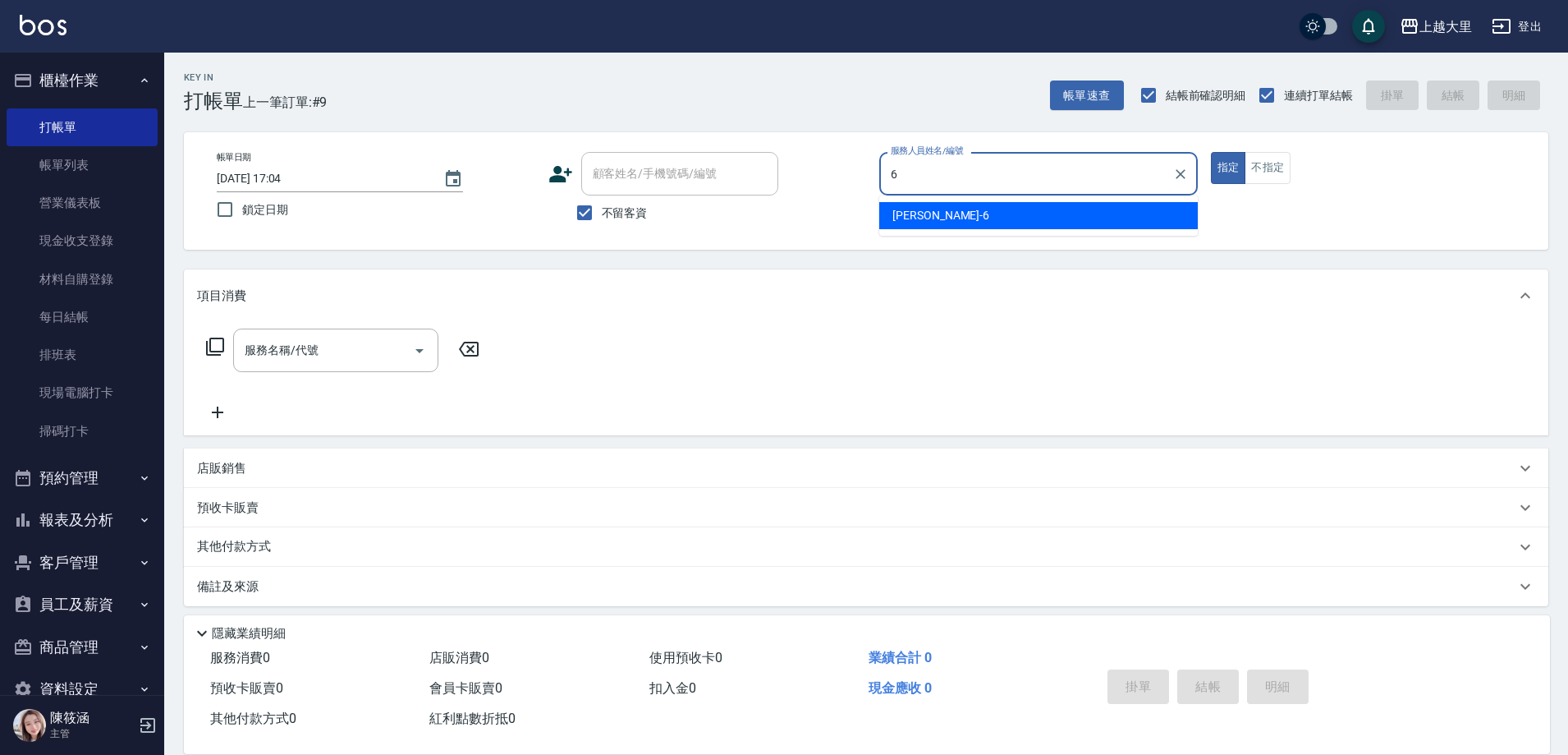
type input "[PERSON_NAME]比-6"
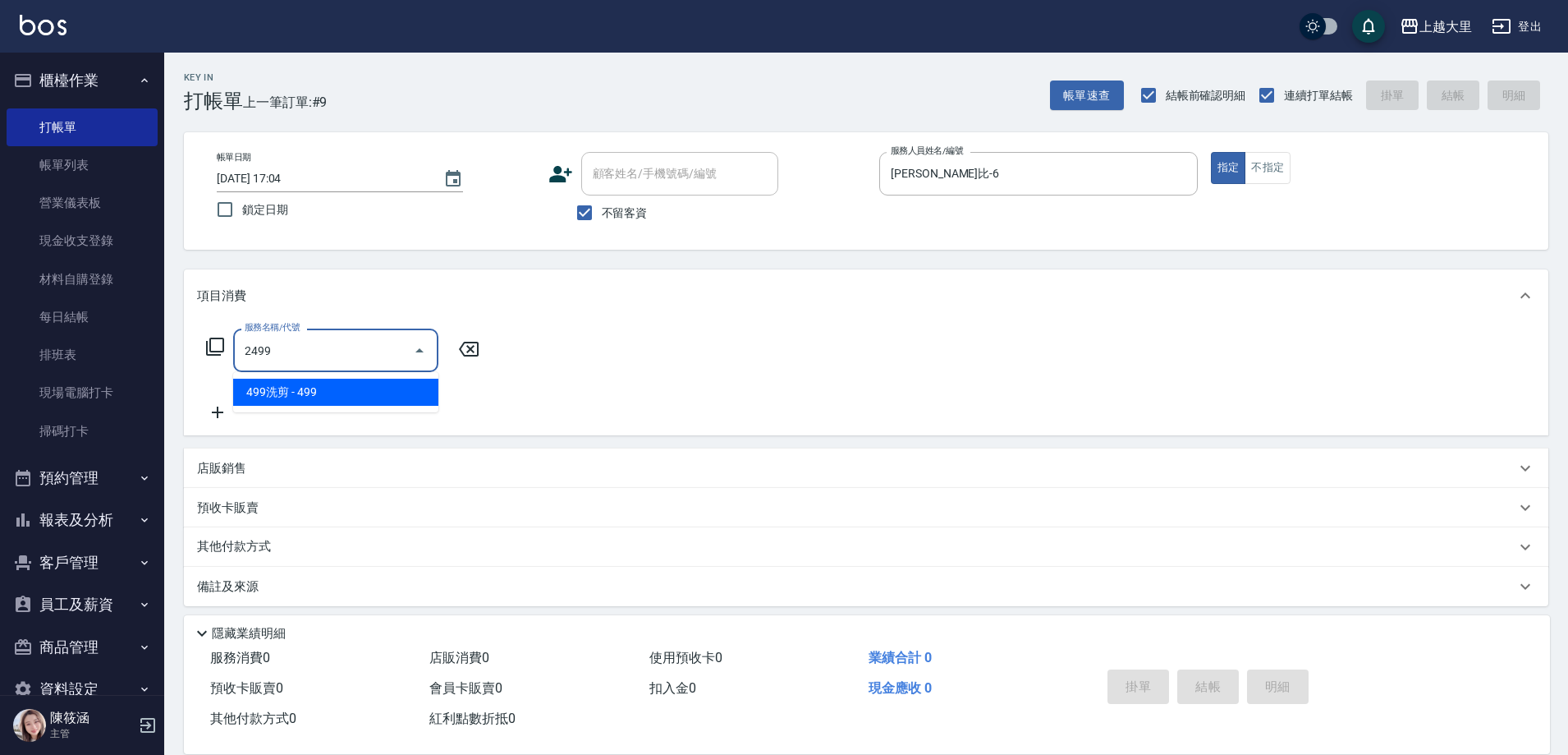
type input "499洗剪(2499)"
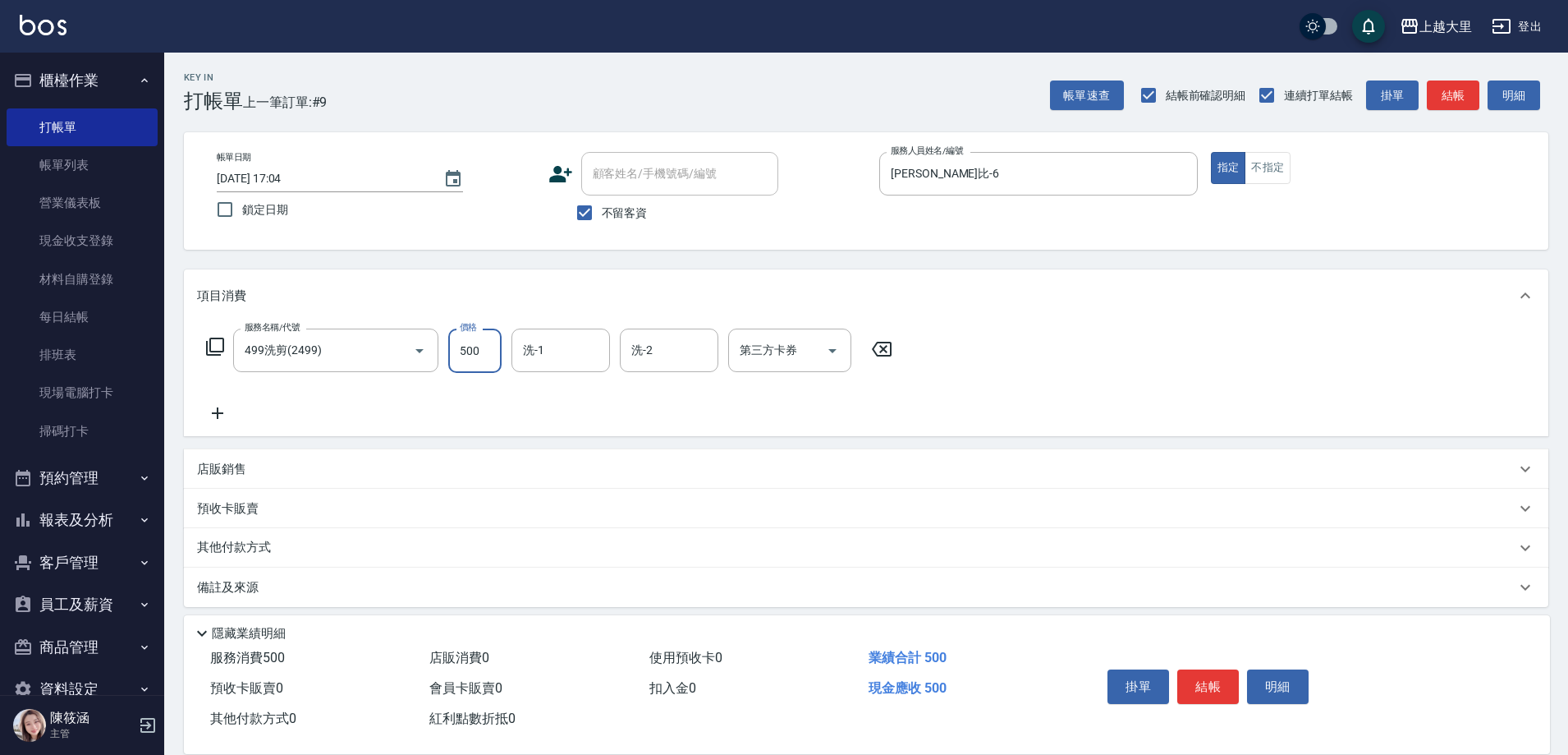
type input "500"
type input "Ivy-98"
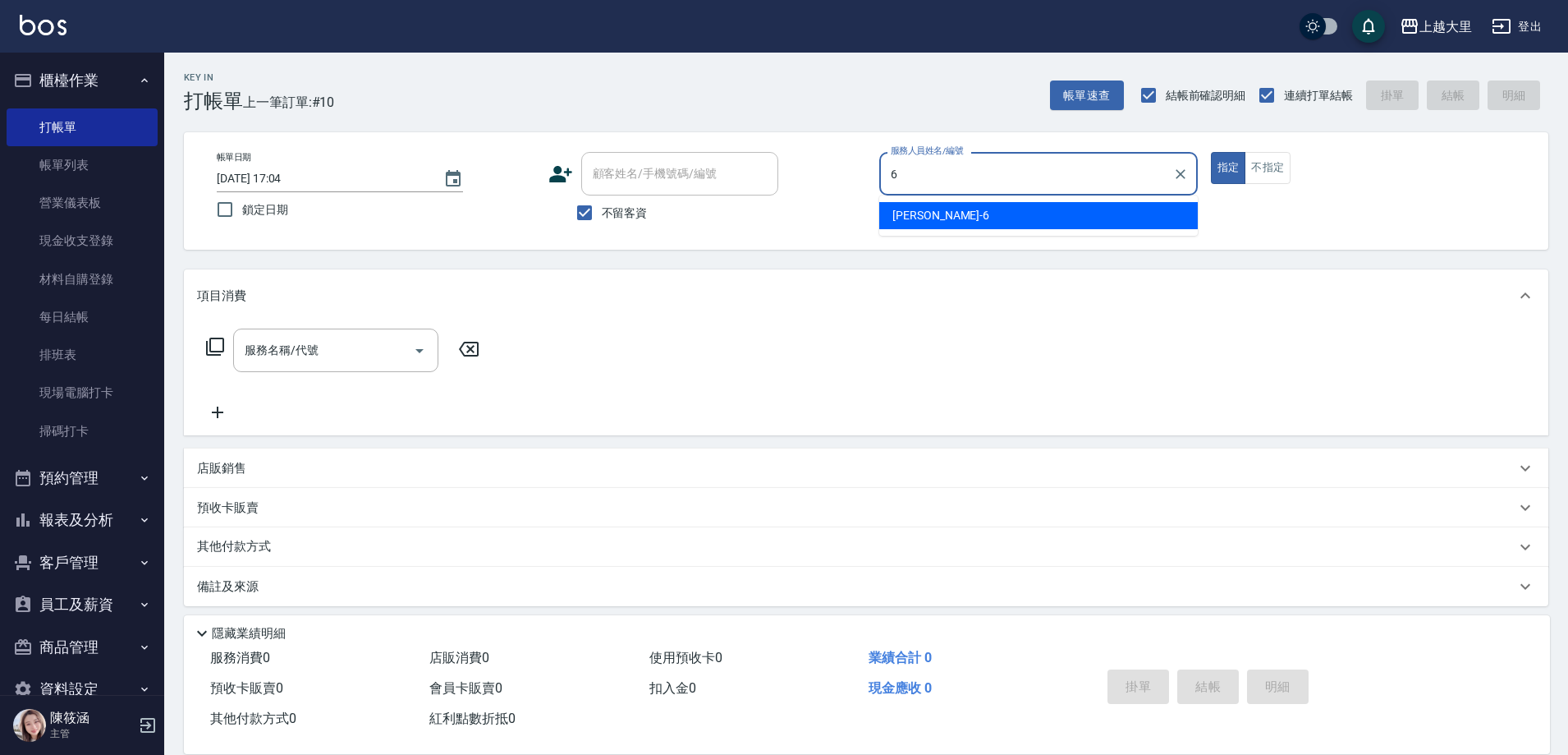
type input "[PERSON_NAME]比-6"
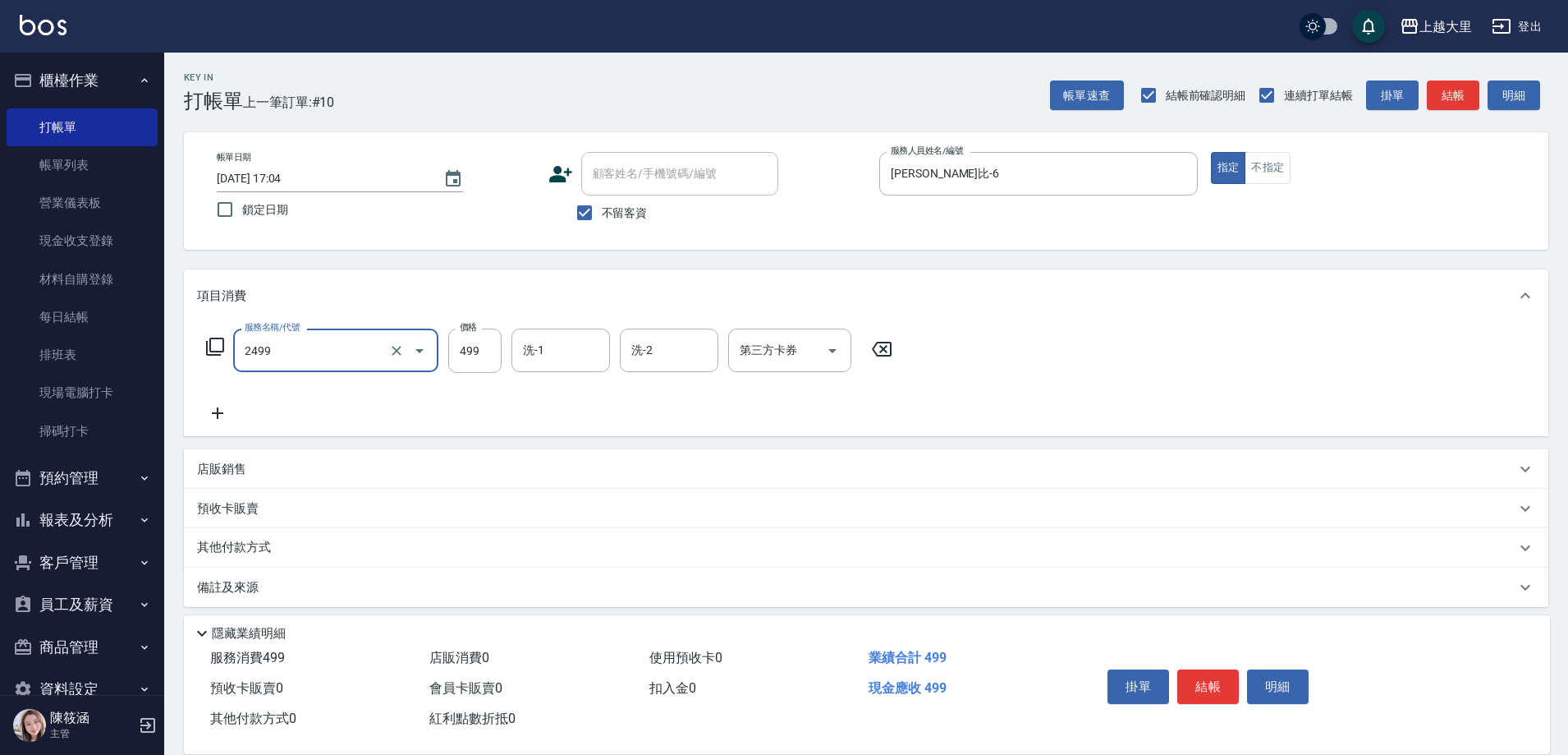
type input "499洗剪(2499)"
type input "500"
type input "[PERSON_NAME]-32"
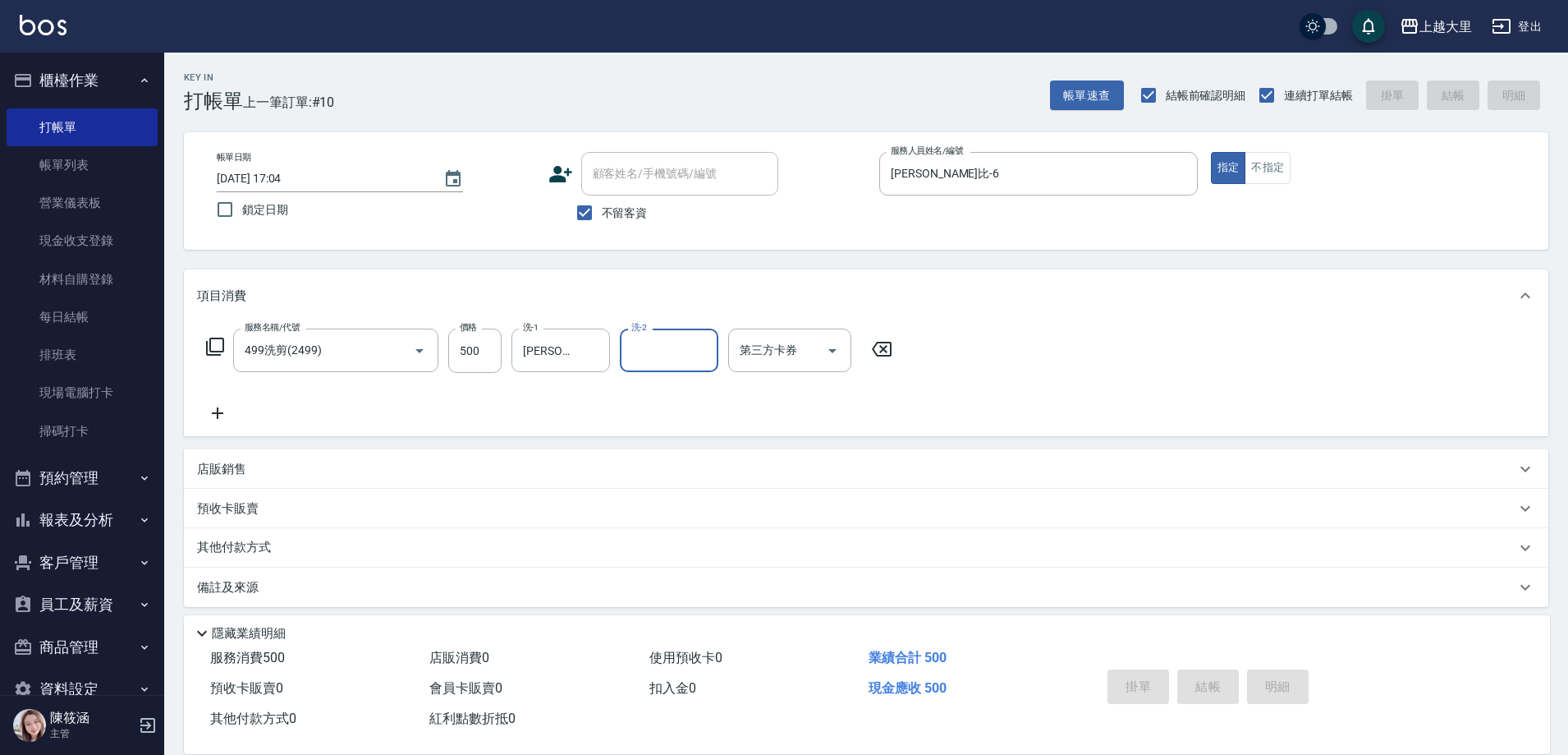
type input "[DATE] 17:05"
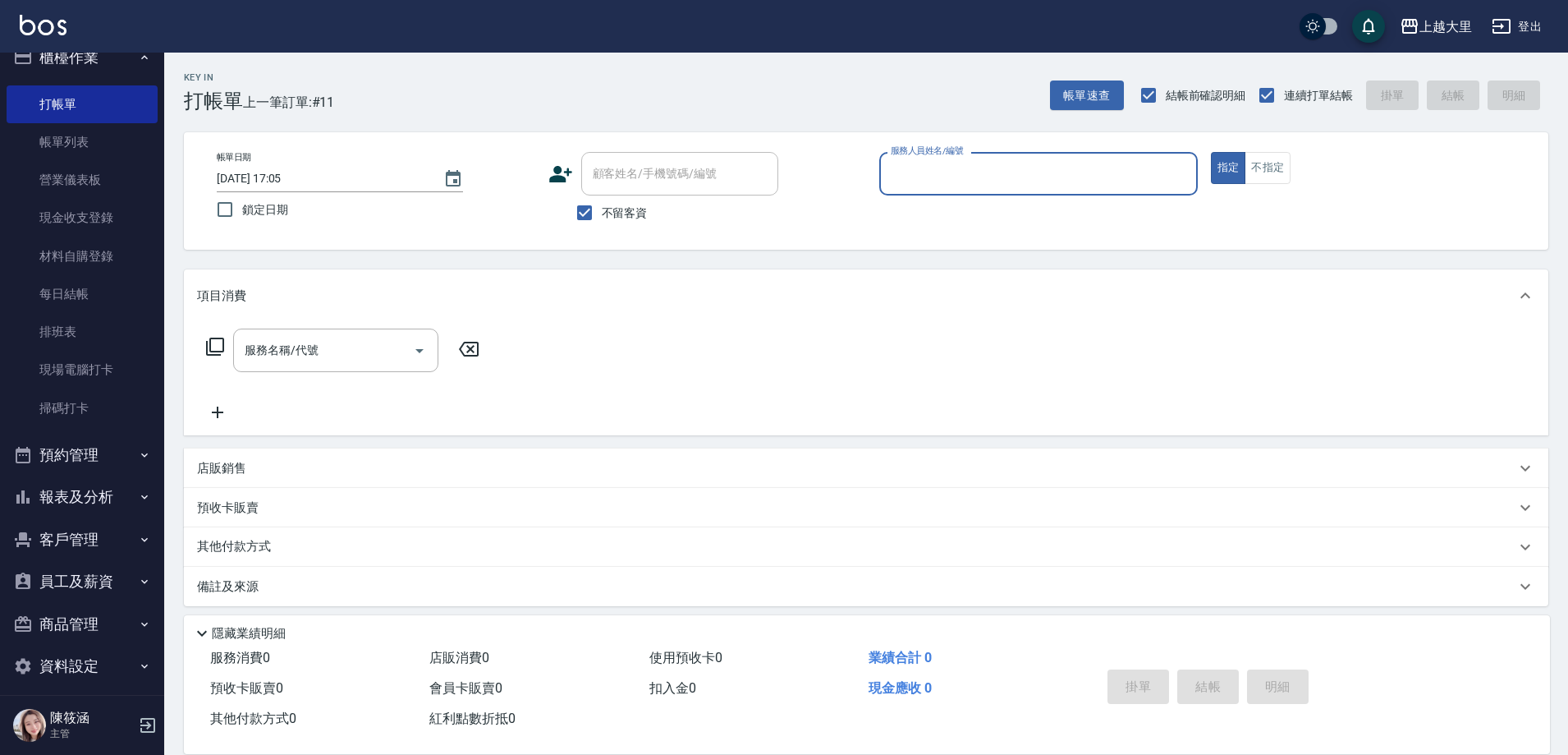
scroll to position [36, 0]
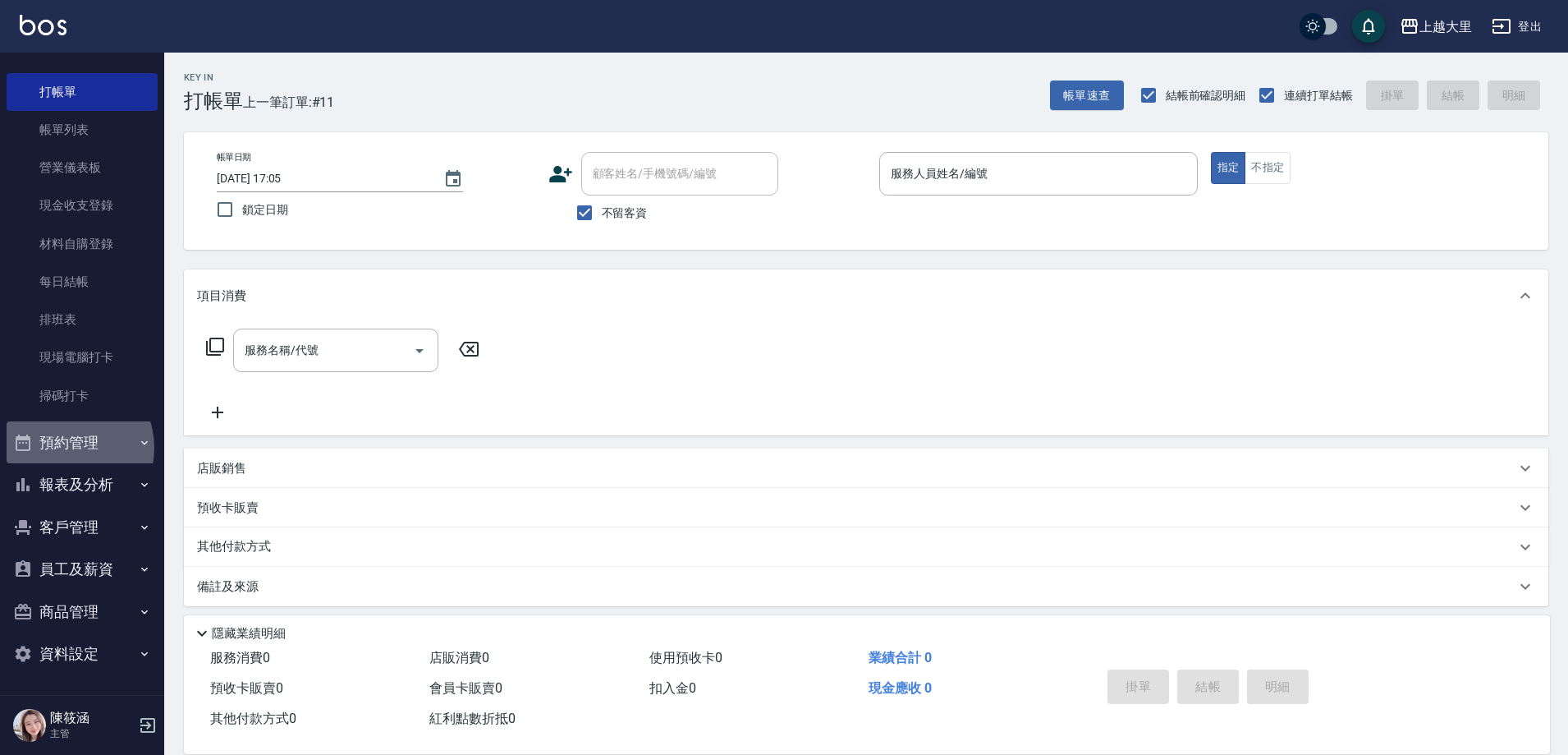
click at [65, 448] on button "預約管理" at bounding box center [82, 442] width 151 height 43
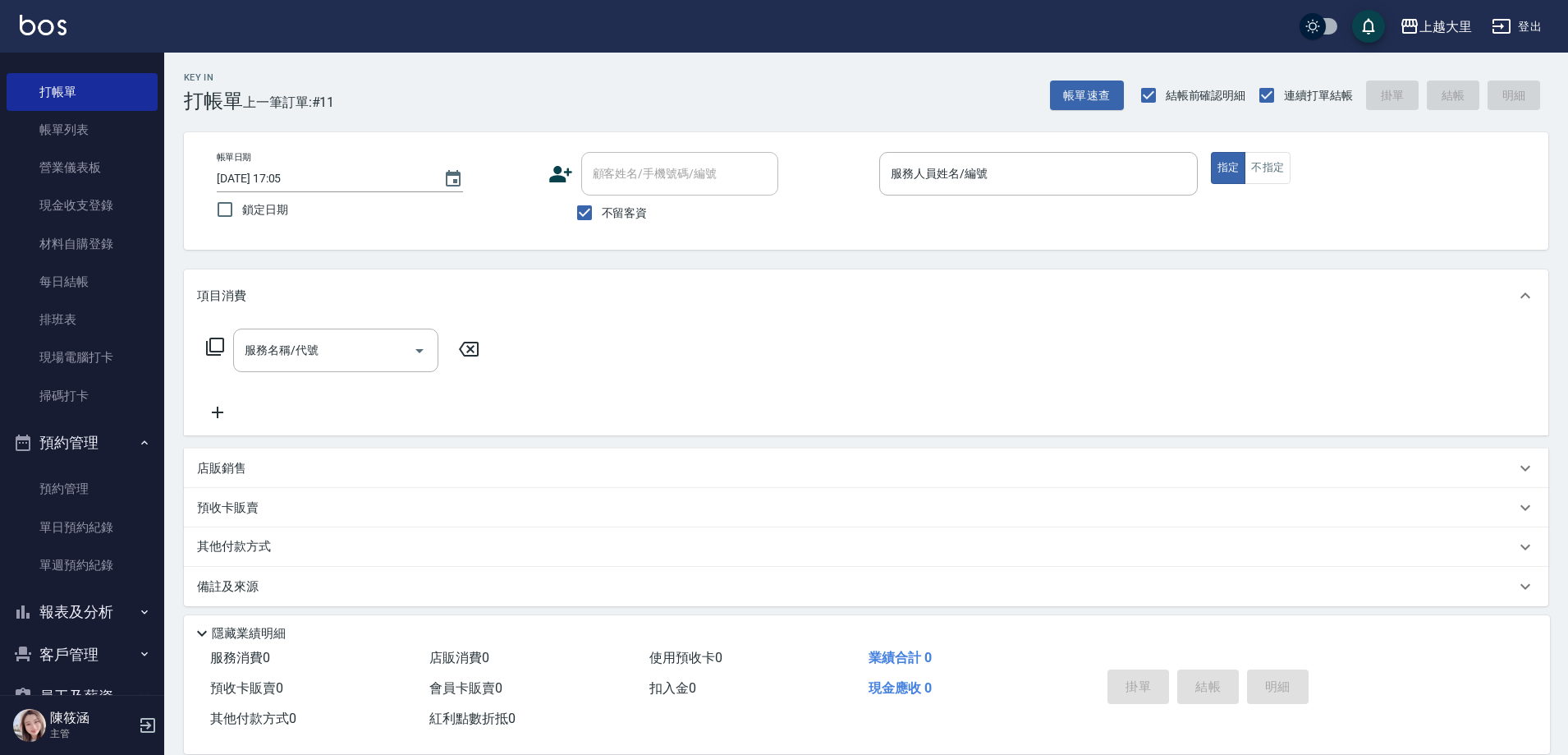
scroll to position [163, 0]
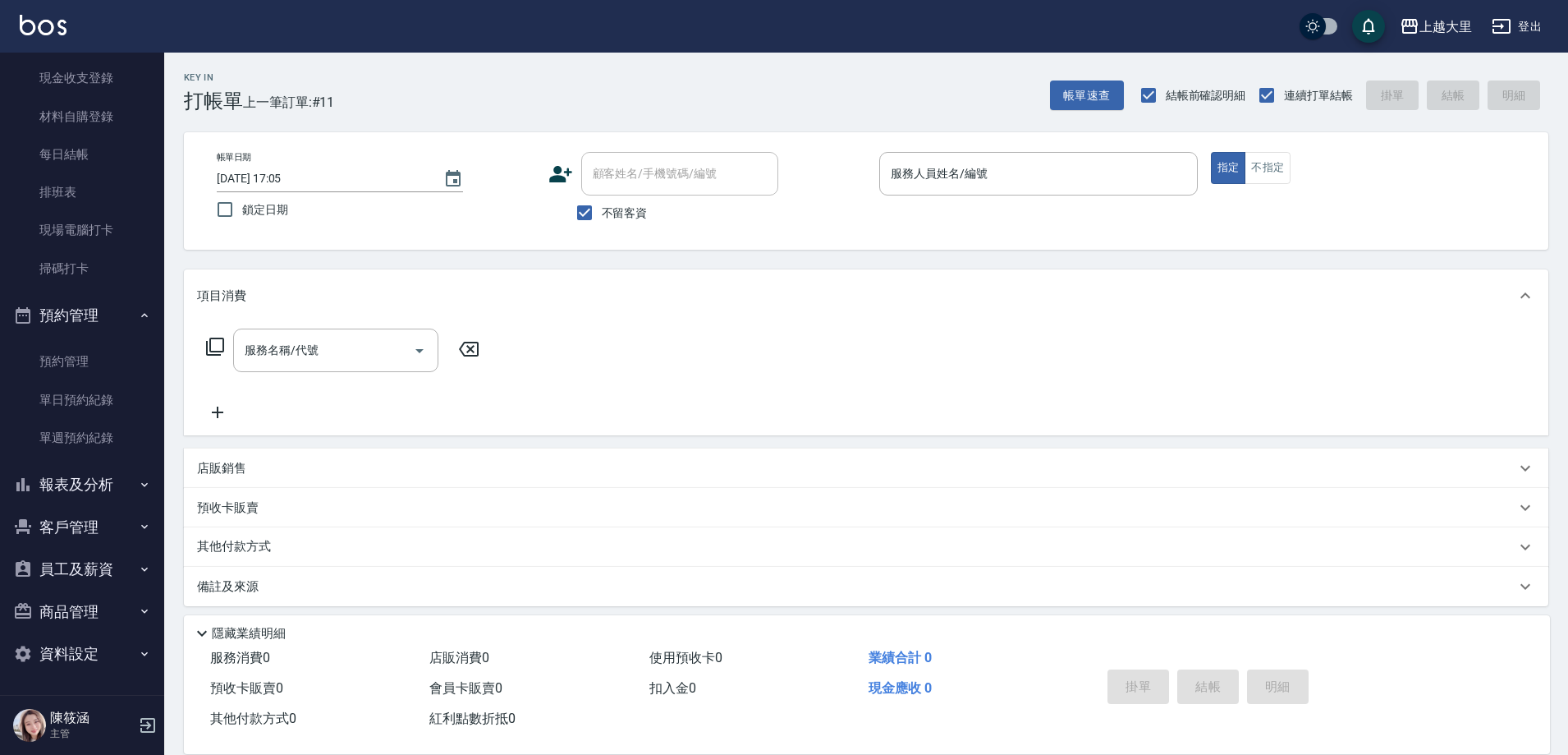
click at [110, 492] on button "報表及分析" at bounding box center [82, 484] width 151 height 43
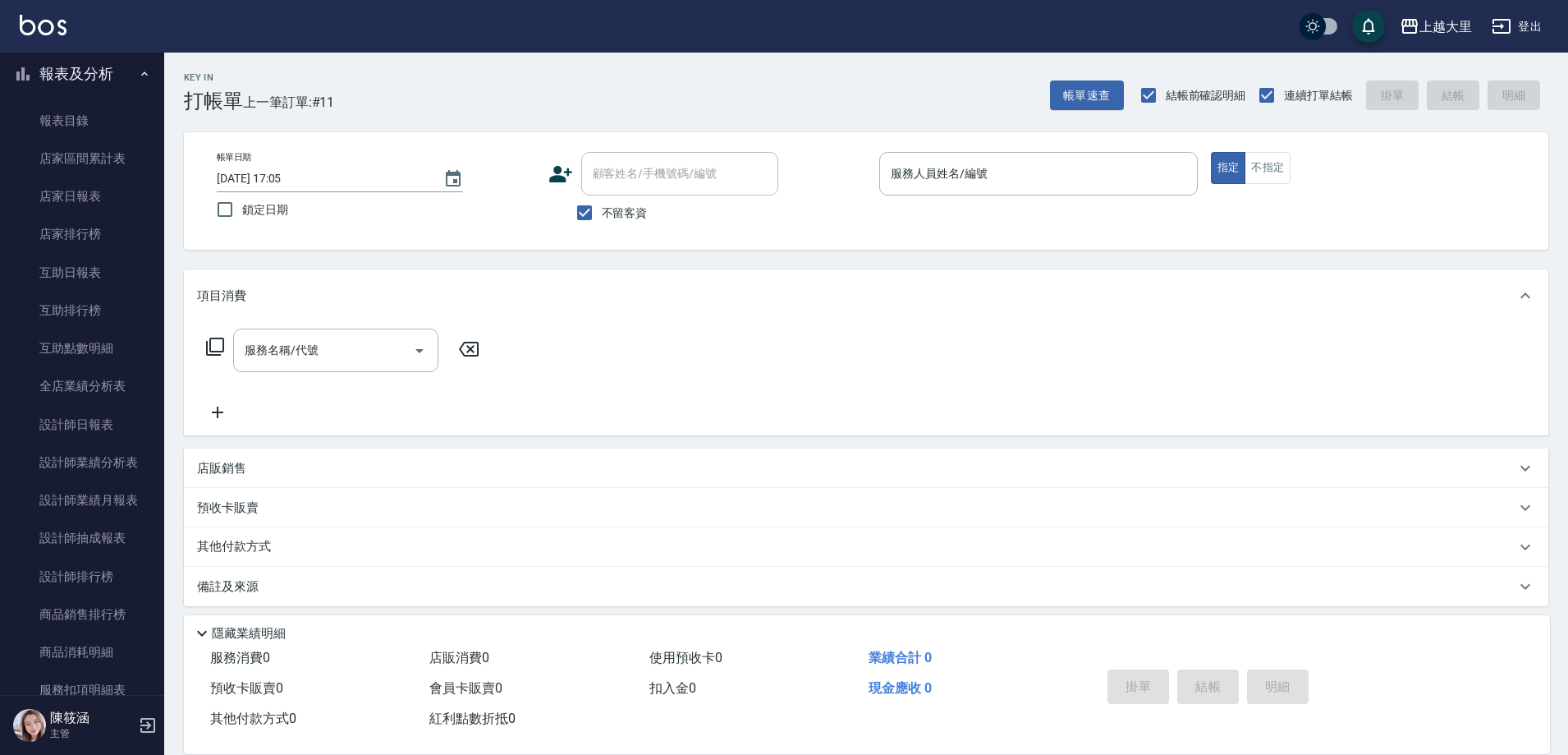
scroll to position [820, 0]
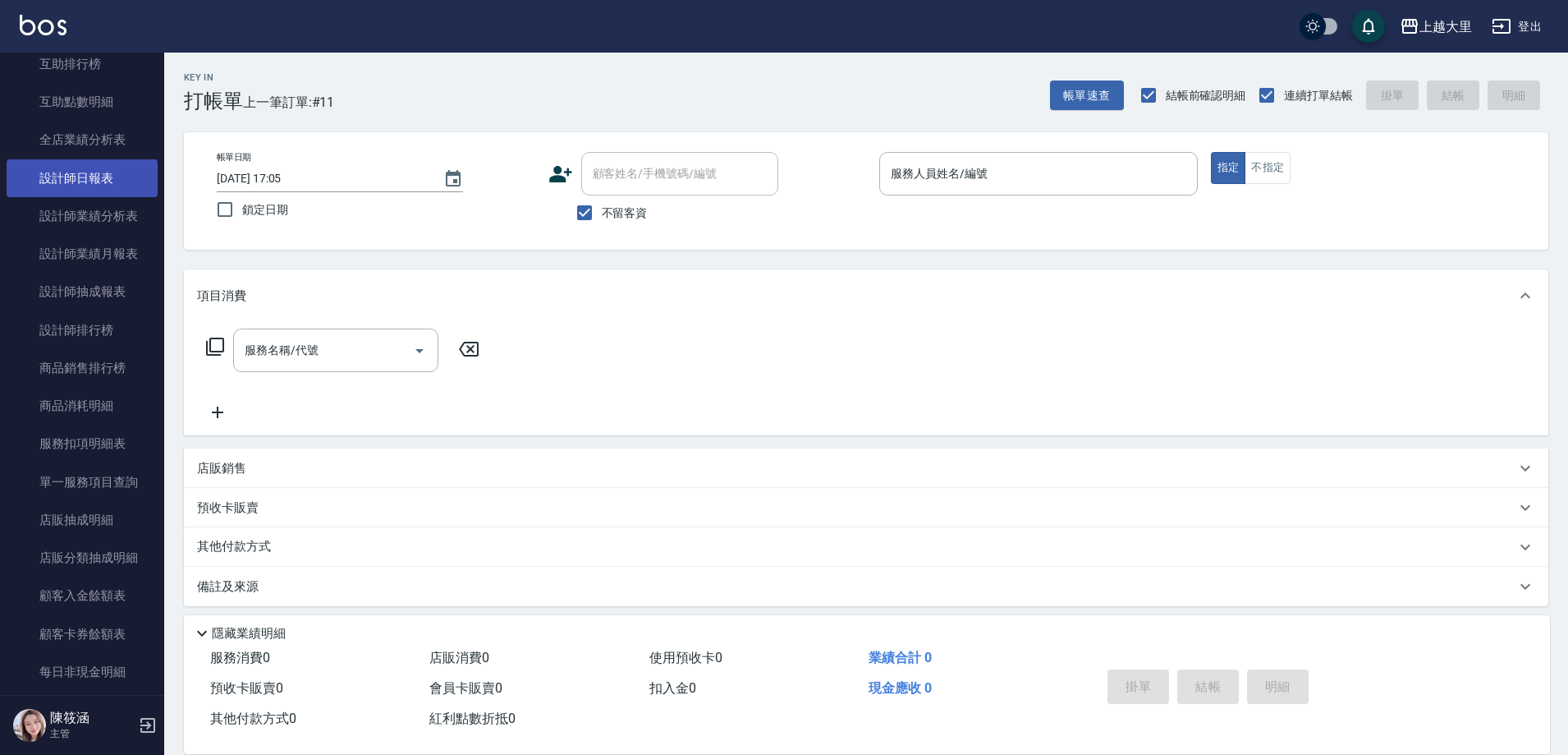
click at [65, 181] on link "設計師日報表" at bounding box center [82, 178] width 151 height 38
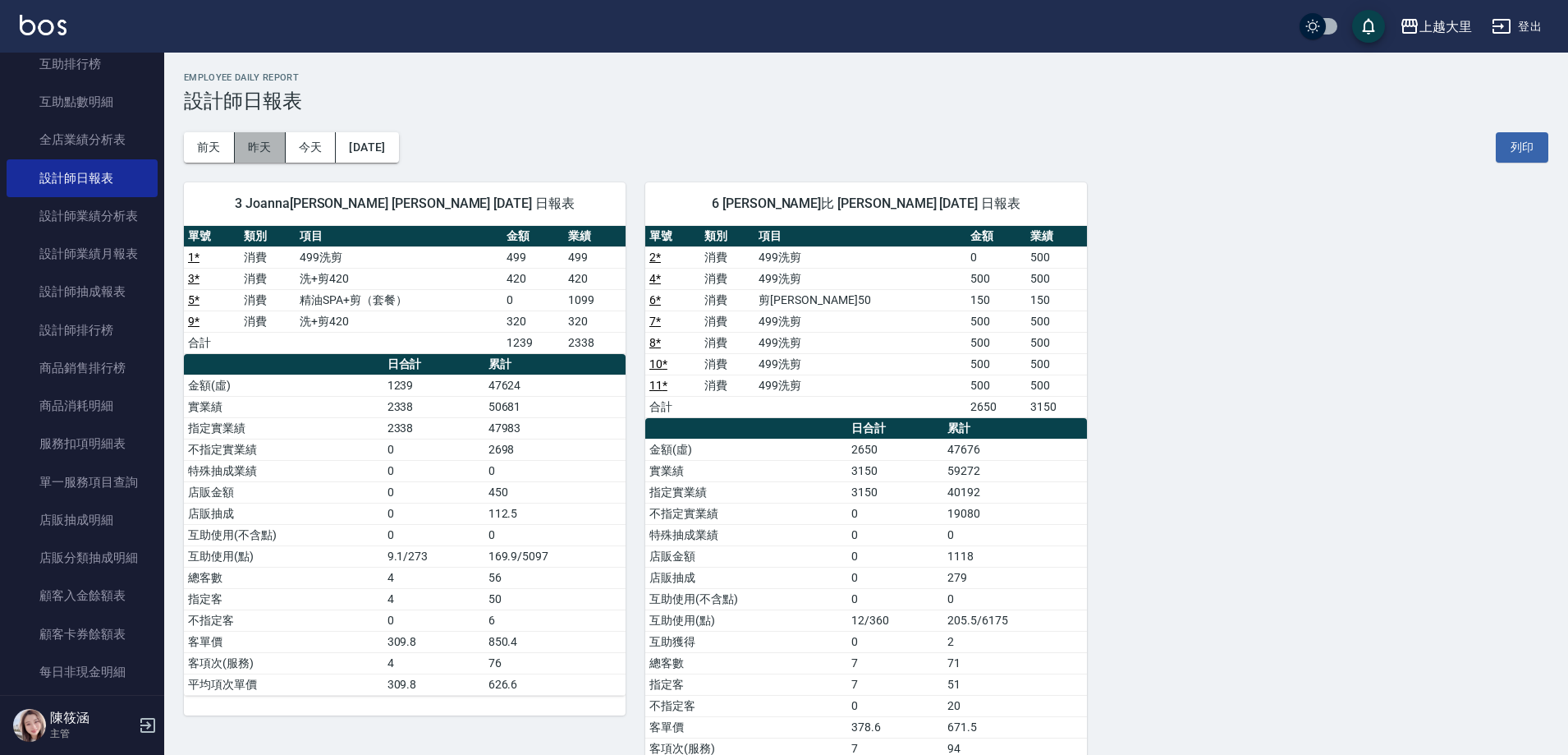
click at [265, 144] on button "昨天" at bounding box center [259, 147] width 51 height 31
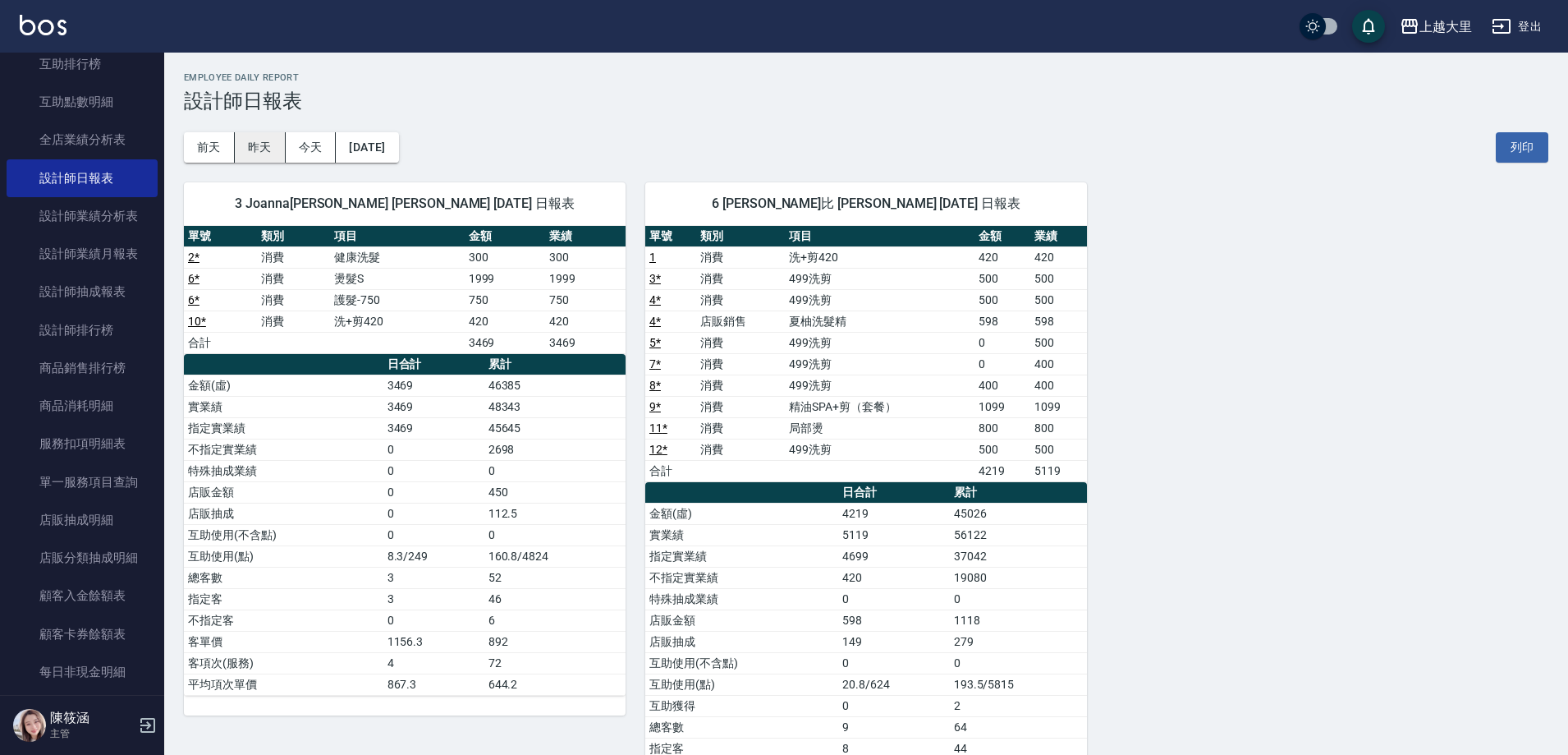
click at [244, 139] on button "昨天" at bounding box center [259, 147] width 51 height 31
click at [253, 142] on button "昨天" at bounding box center [259, 147] width 51 height 31
click at [328, 148] on button "今天" at bounding box center [311, 147] width 51 height 31
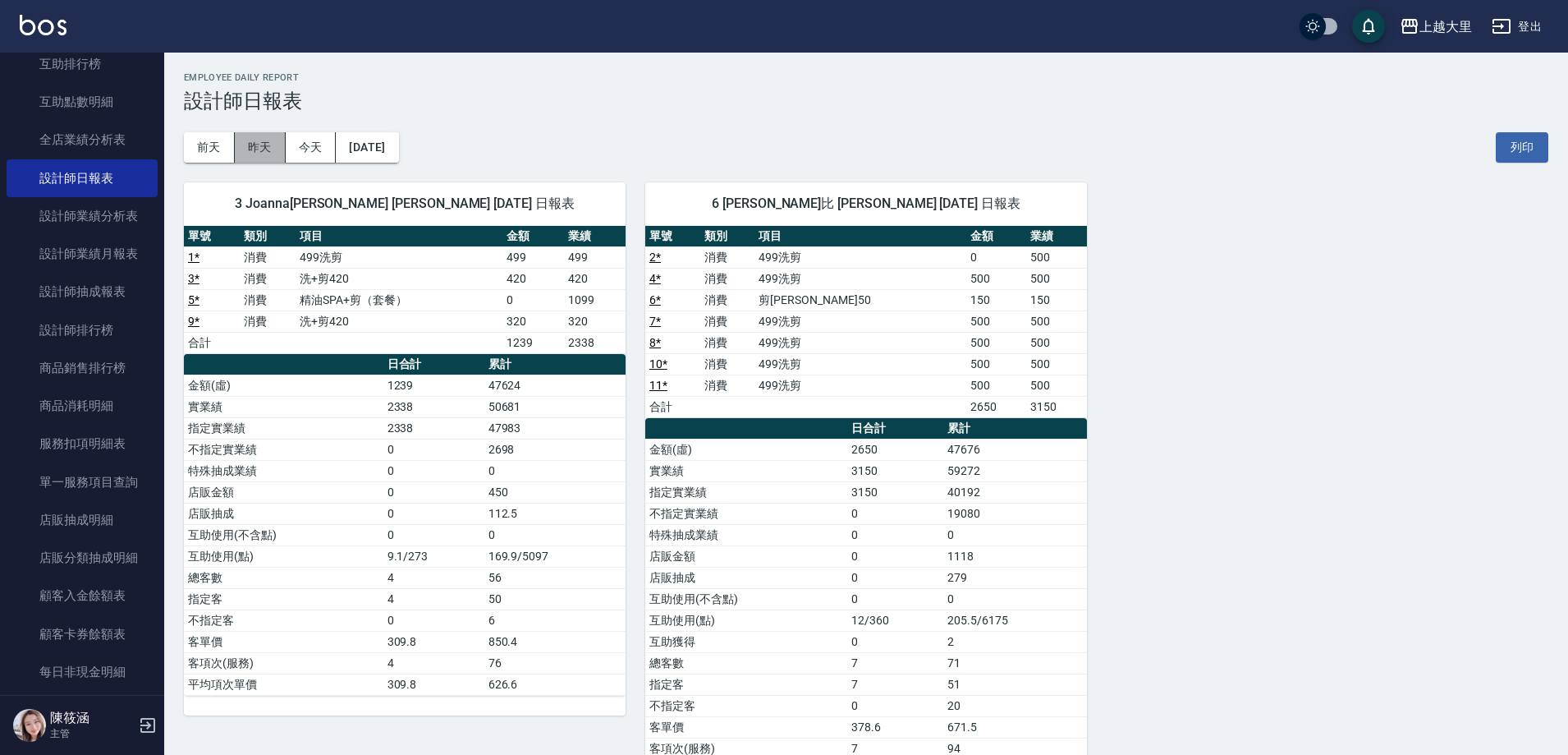
click at [253, 148] on button "昨天" at bounding box center [259, 147] width 51 height 31
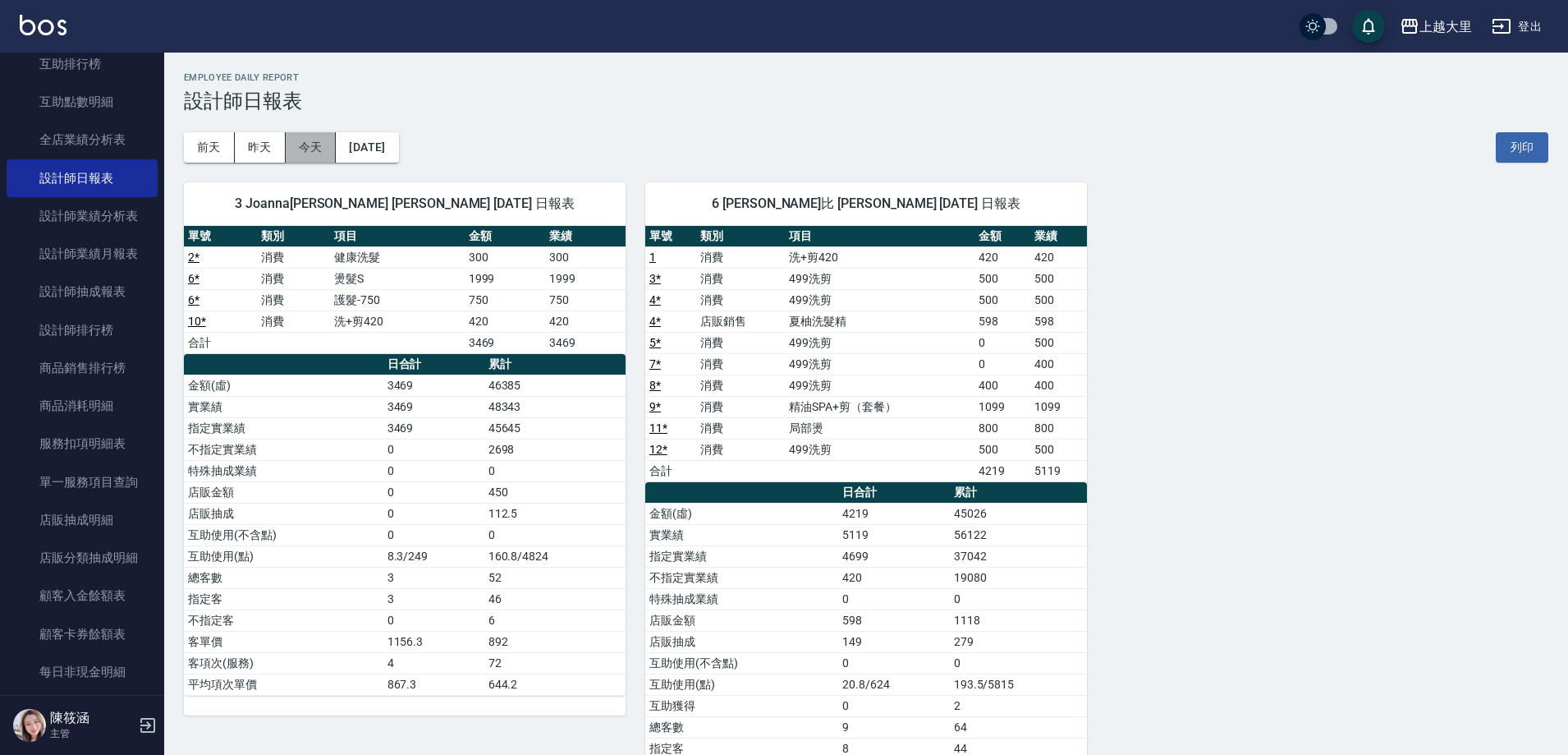
click at [307, 138] on button "今天" at bounding box center [311, 147] width 51 height 31
